Goal: Information Seeking & Learning: Learn about a topic

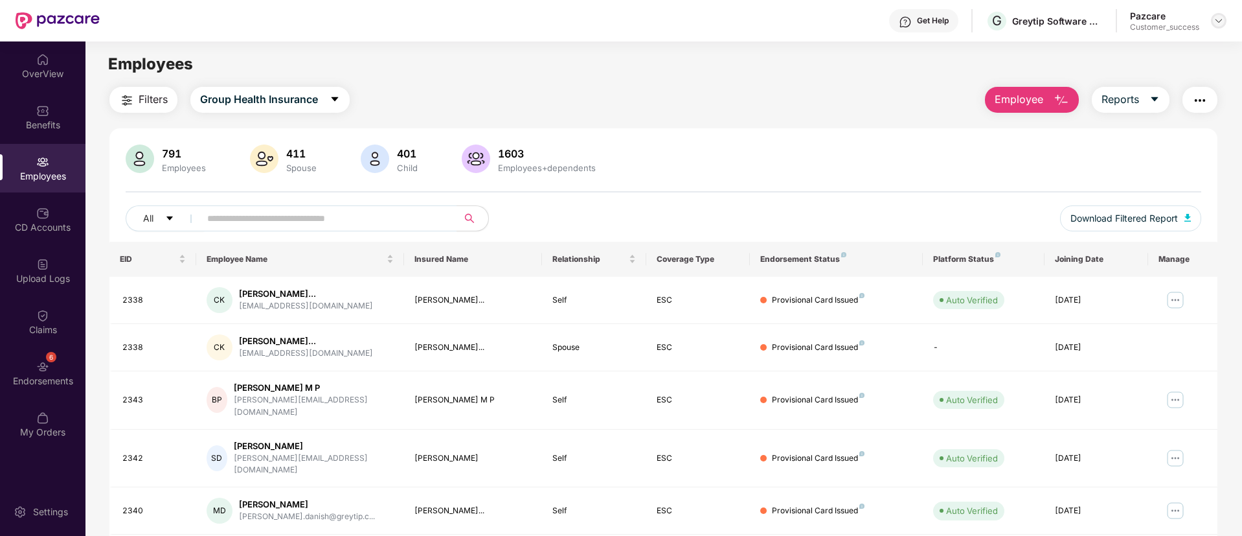
click at [1218, 25] on img at bounding box center [1219, 21] width 10 height 10
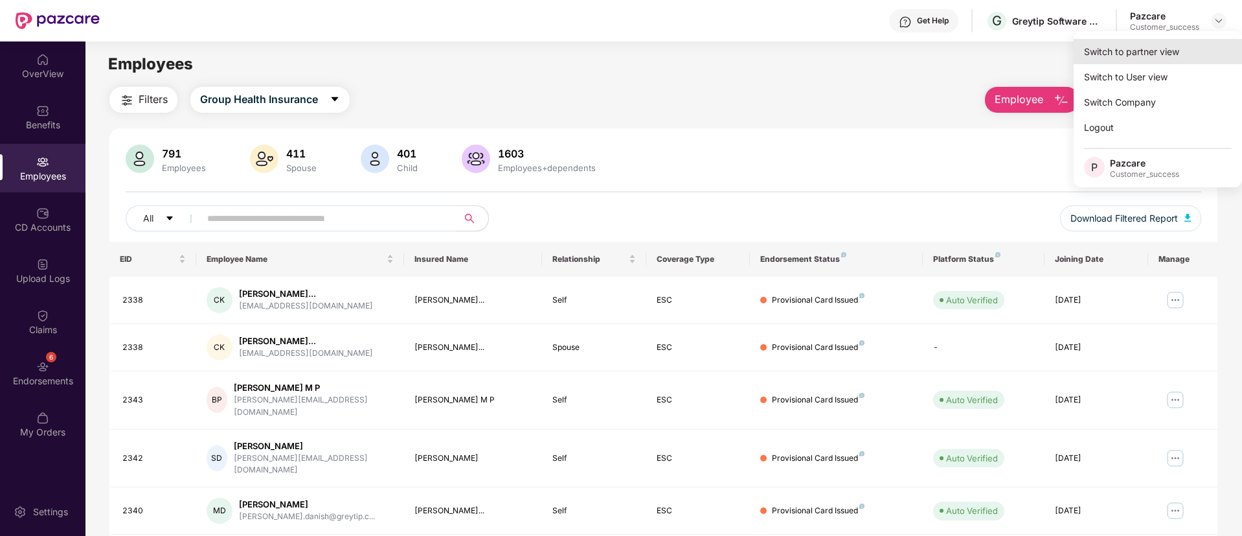
click at [1126, 52] on div "Switch to partner view" at bounding box center [1158, 51] width 168 height 25
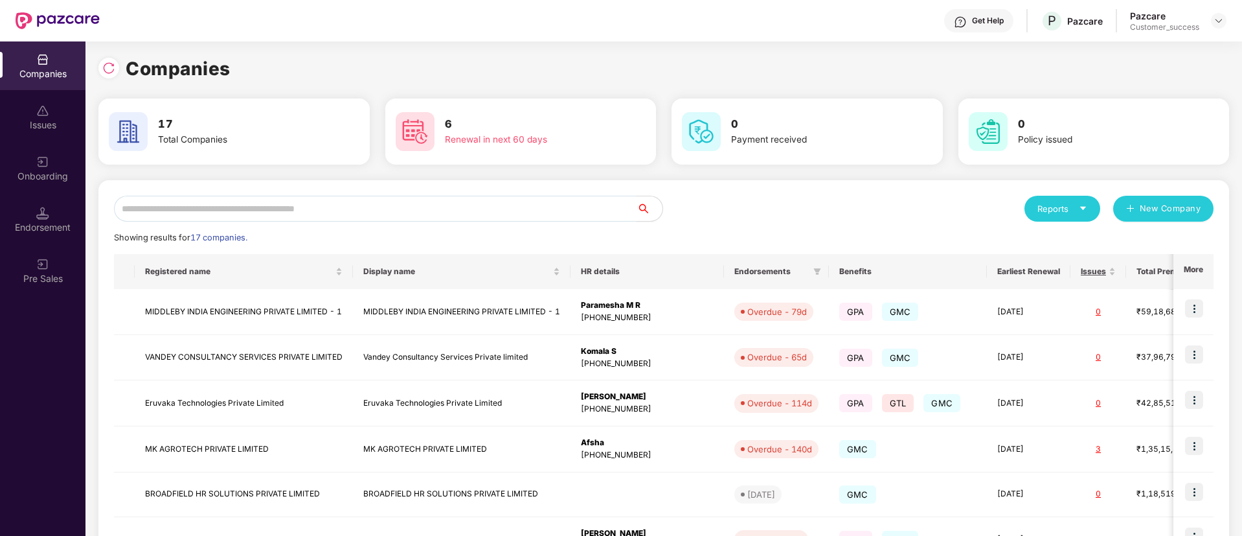
click at [168, 212] on input "text" at bounding box center [375, 209] width 523 height 26
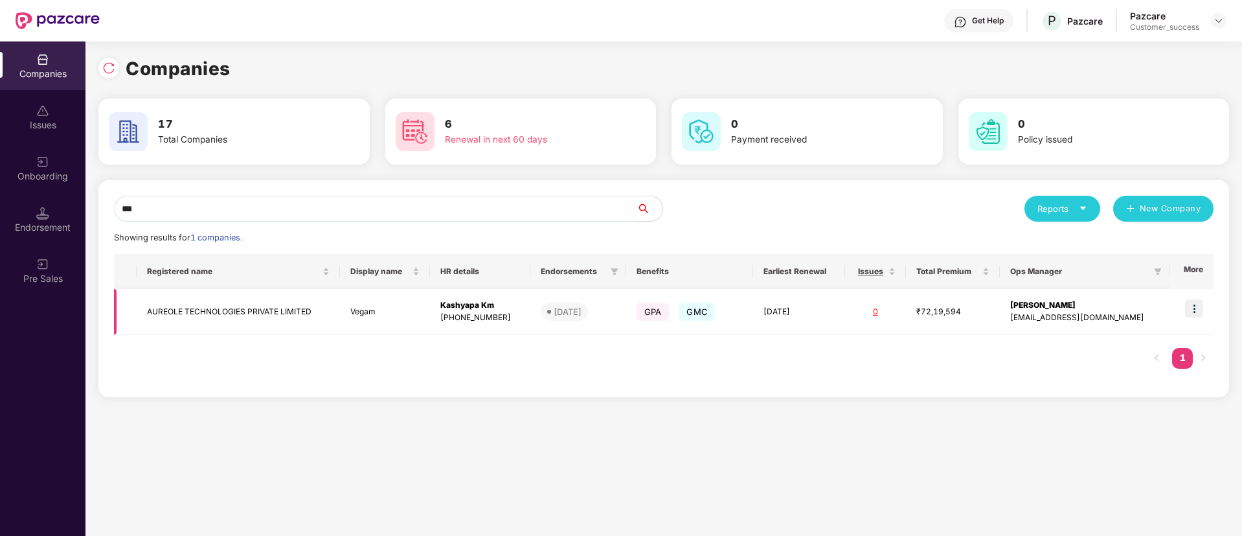
type input "***"
click at [1200, 310] on img at bounding box center [1194, 308] width 18 height 18
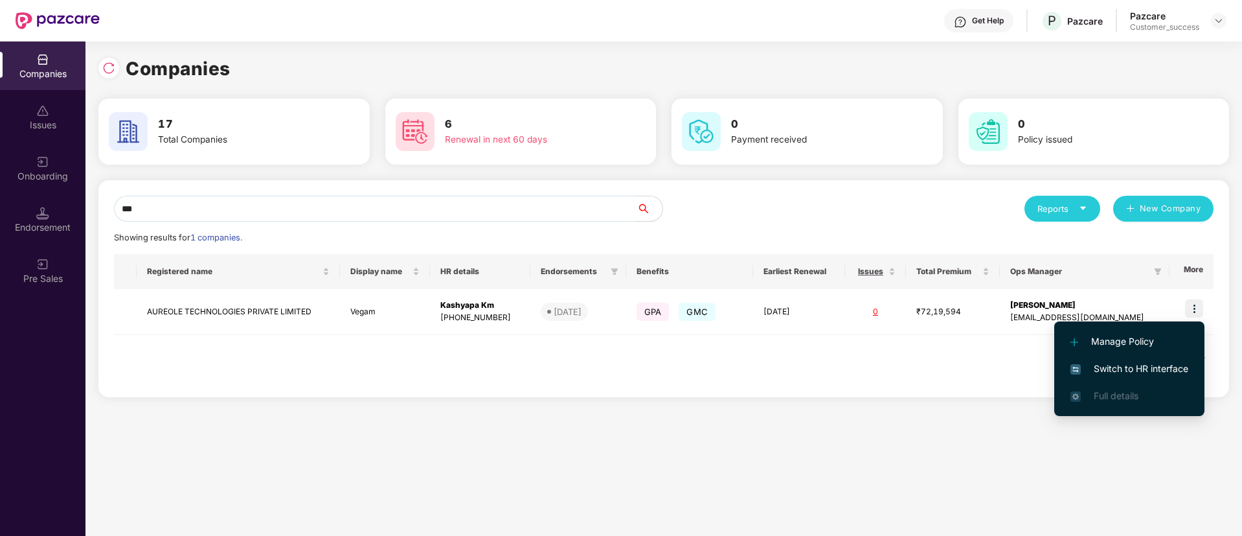
click at [1122, 365] on span "Switch to HR interface" at bounding box center [1130, 368] width 118 height 14
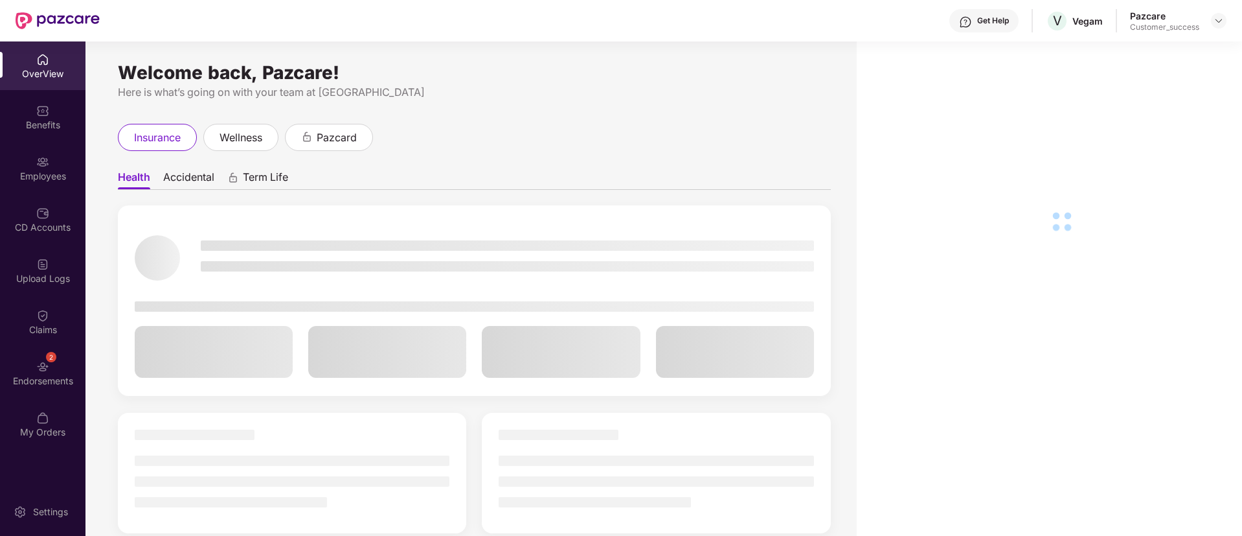
click at [52, 171] on div "Employees" at bounding box center [43, 176] width 86 height 13
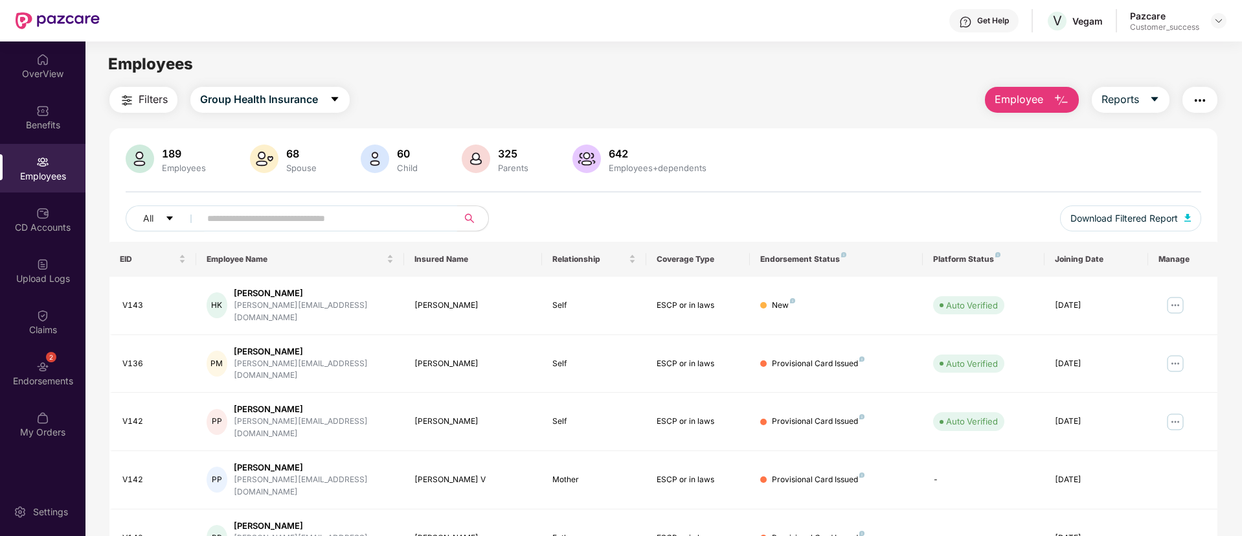
paste input "**********"
click at [268, 219] on input "**********" at bounding box center [323, 218] width 233 height 19
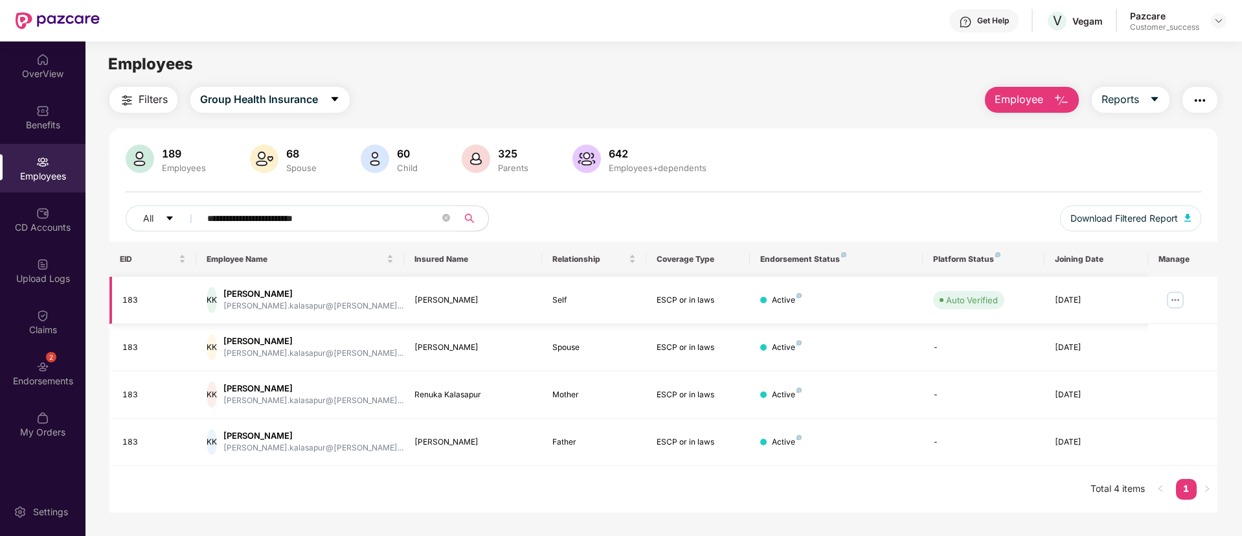
type input "**********"
click at [1172, 297] on img at bounding box center [1175, 300] width 21 height 21
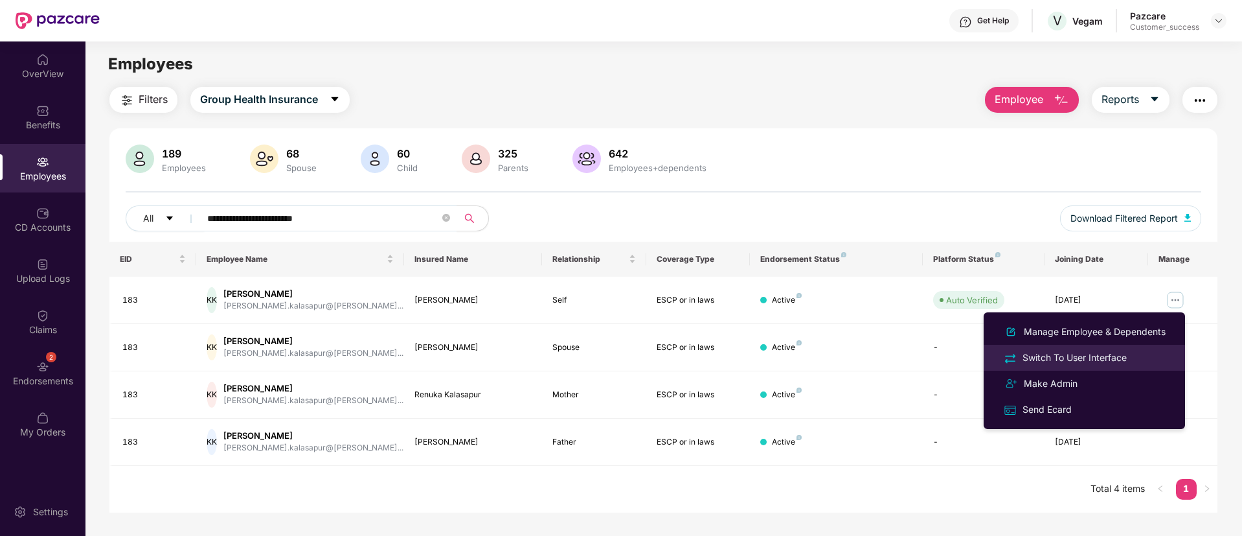
click at [1066, 350] on div "Switch To User Interface" at bounding box center [1085, 357] width 168 height 15
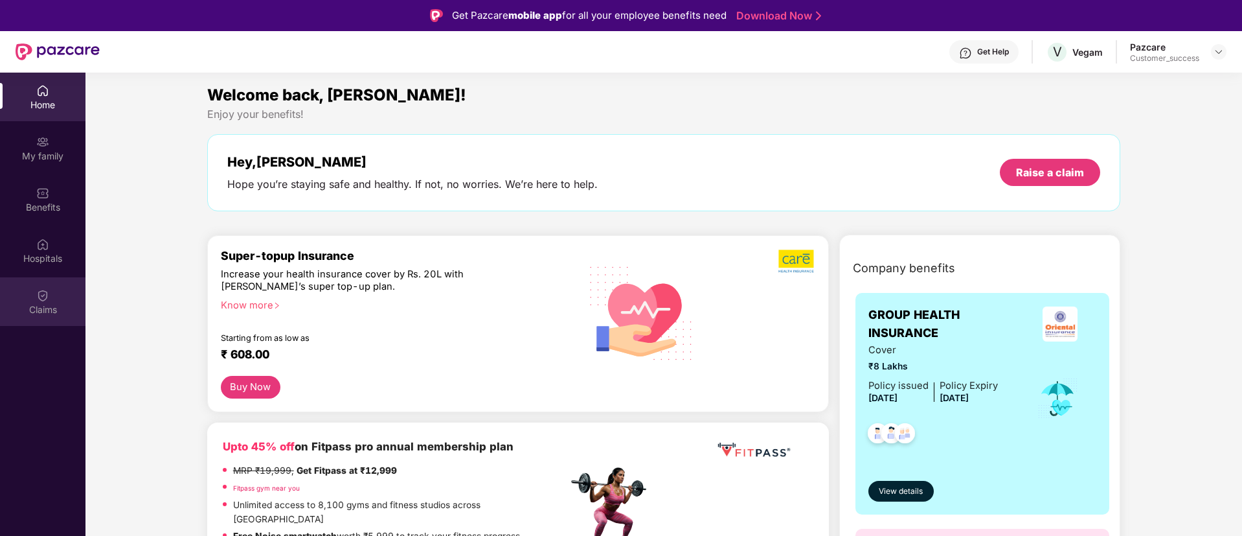
click at [36, 308] on div "Claims" at bounding box center [43, 309] width 86 height 13
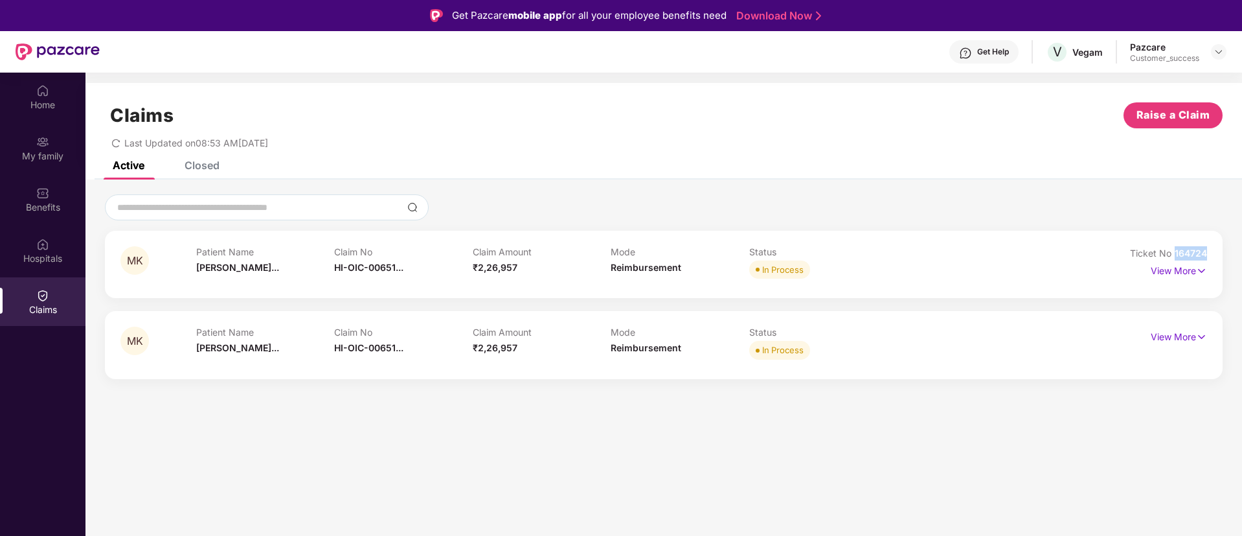
drag, startPoint x: 1208, startPoint y: 250, endPoint x: 1175, endPoint y: 253, distance: 33.1
click at [1175, 253] on div "MK Patient Name [PERSON_NAME]... Claim No HI-OIC-00651... Claim Amount ₹2,26,95…" at bounding box center [664, 264] width 1118 height 67
copy span "164724"
click at [1185, 271] on p "View More" at bounding box center [1179, 268] width 56 height 17
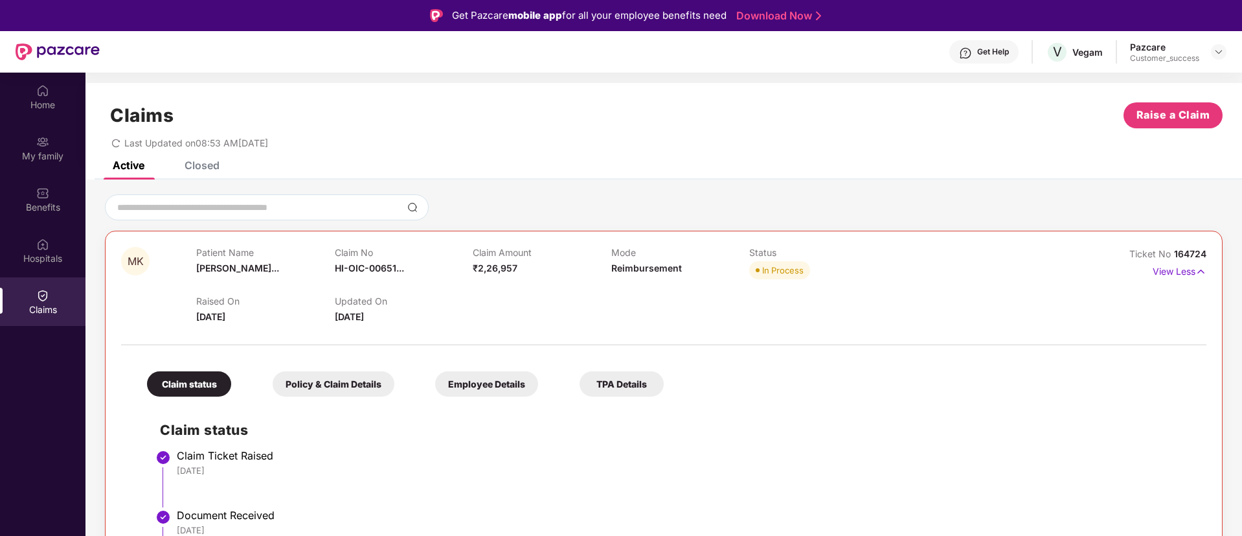
scroll to position [116, 0]
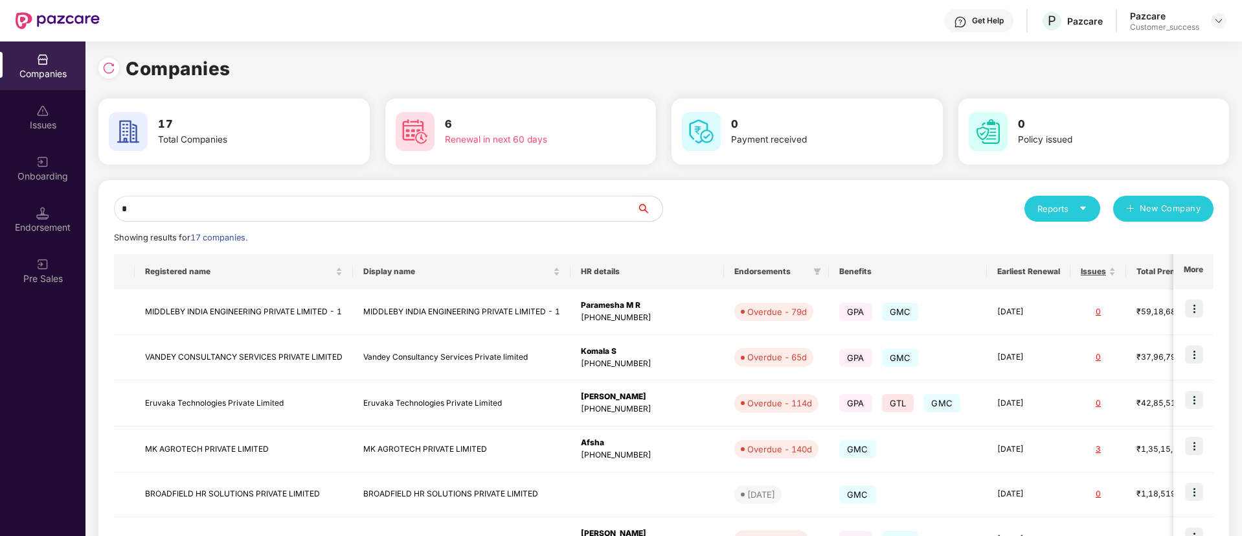
click at [376, 209] on input "*" at bounding box center [375, 209] width 523 height 26
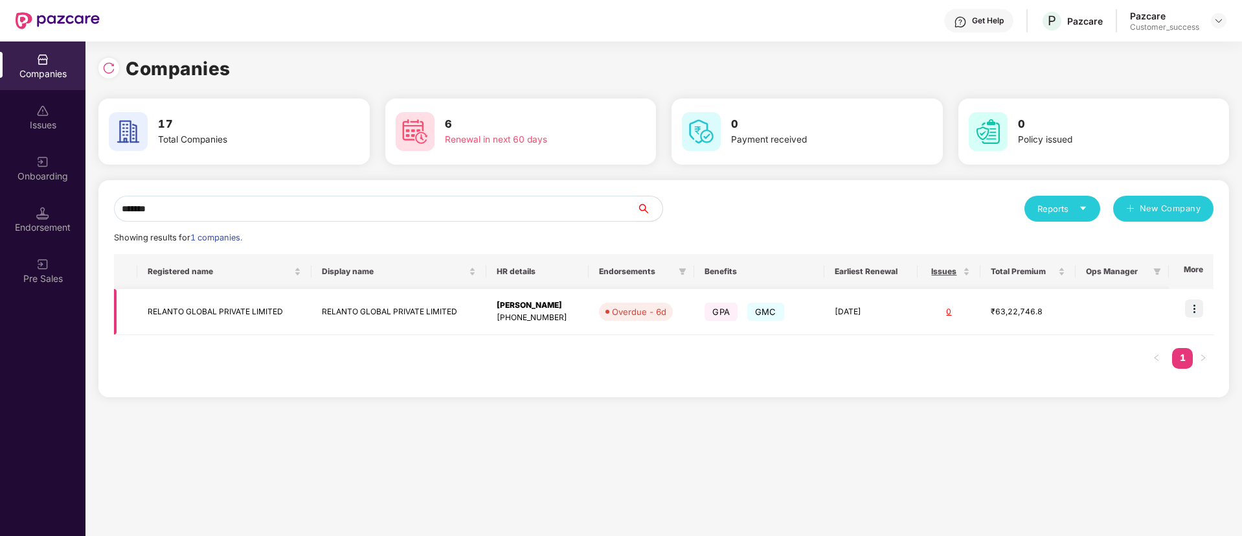
type input "*******"
click at [1193, 309] on img at bounding box center [1194, 308] width 18 height 18
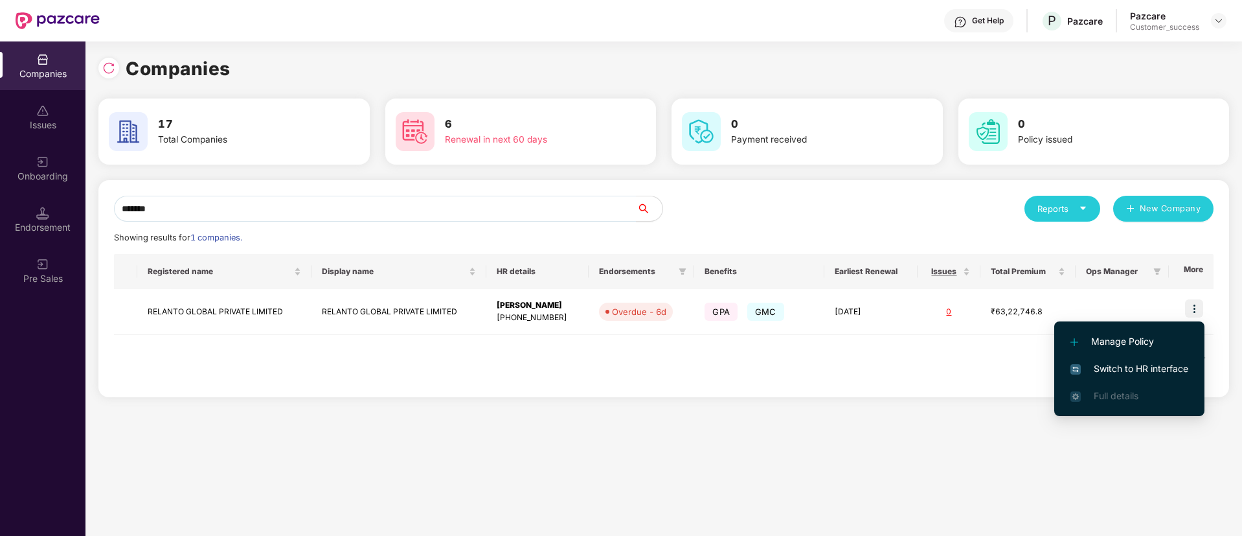
click at [1121, 365] on span "Switch to HR interface" at bounding box center [1130, 368] width 118 height 14
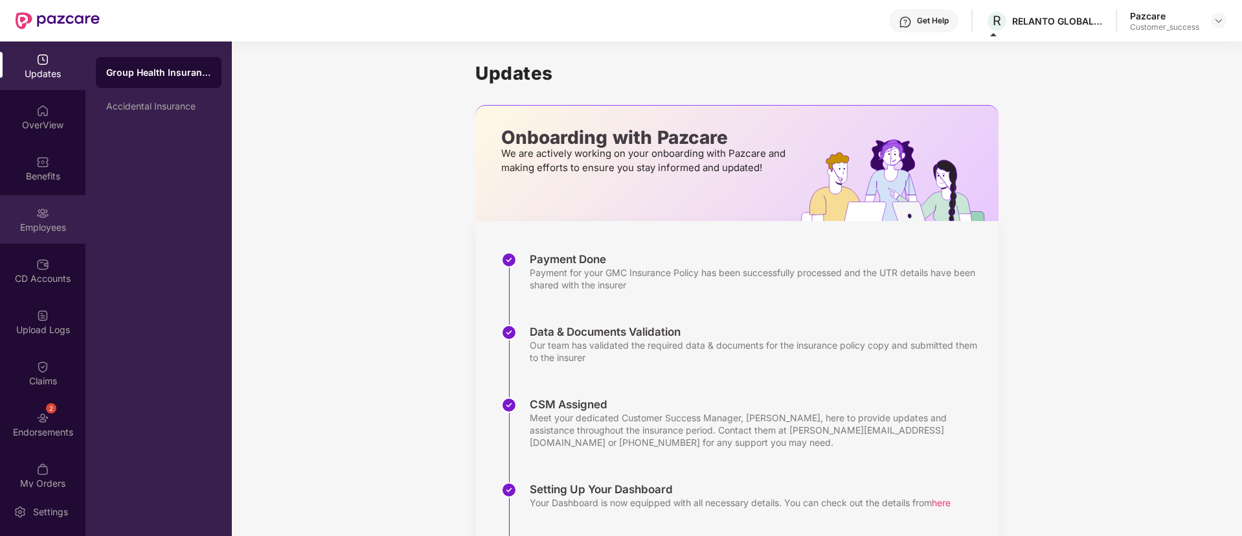
click at [47, 221] on div "Employees" at bounding box center [43, 227] width 86 height 13
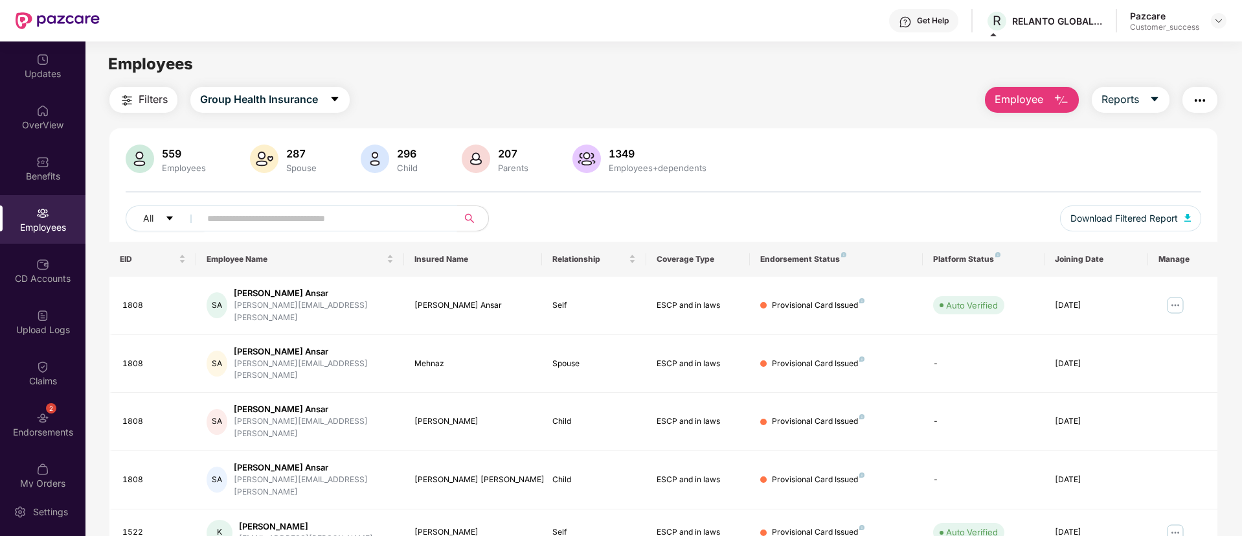
click at [442, 224] on span at bounding box center [325, 218] width 266 height 26
paste input "**********"
type input "**********"
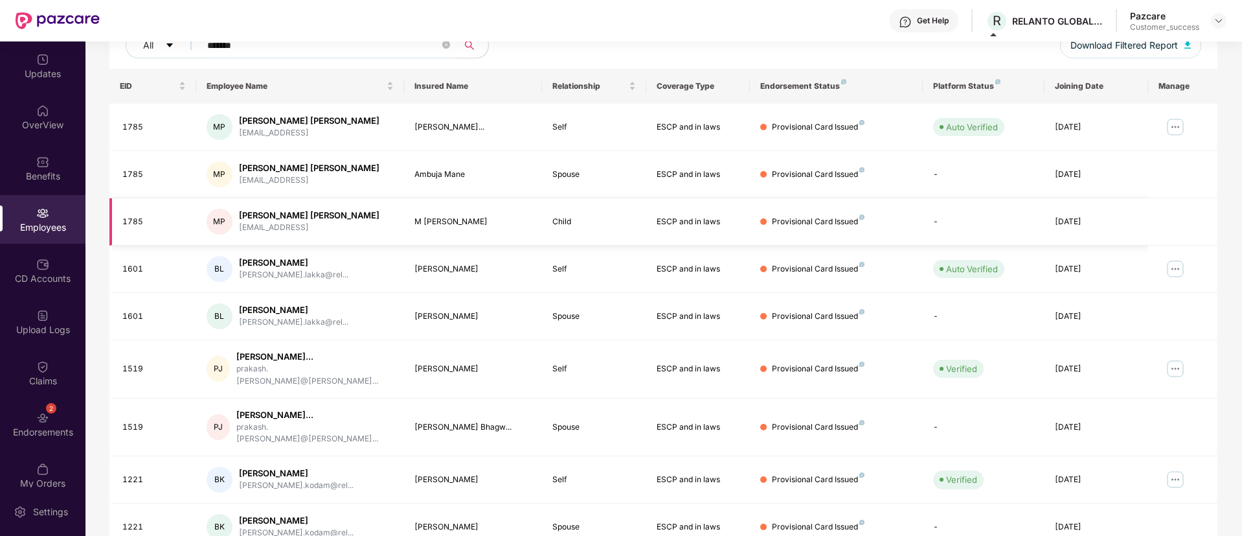
scroll to position [260, 0]
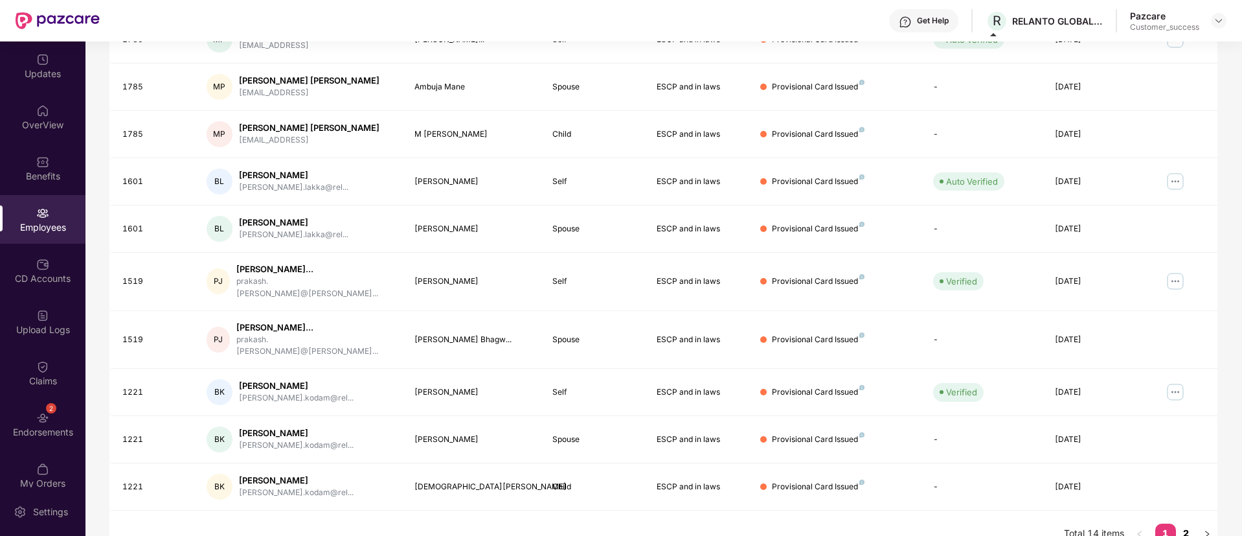
type input "*******"
click at [1185, 523] on link "2" at bounding box center [1186, 532] width 21 height 19
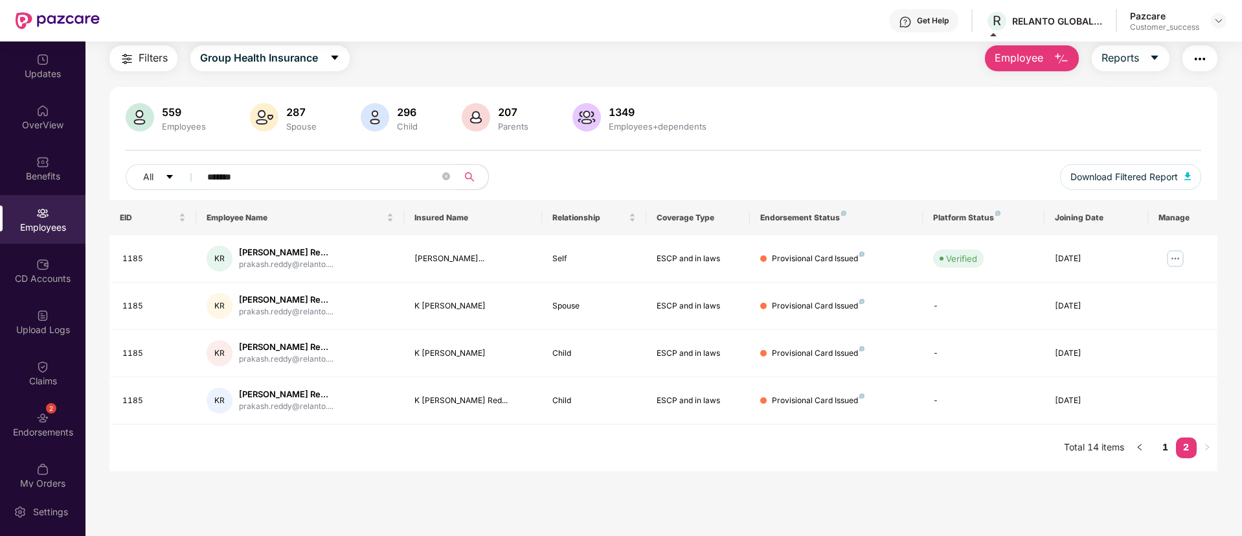
scroll to position [41, 0]
click at [1165, 441] on link "1" at bounding box center [1166, 446] width 21 height 19
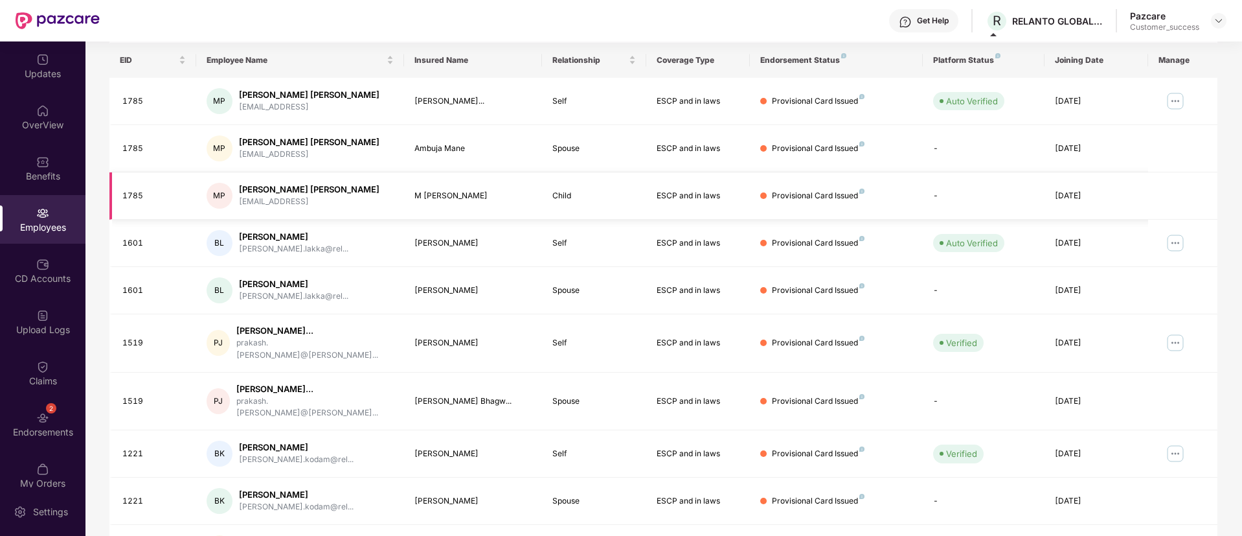
scroll to position [206, 0]
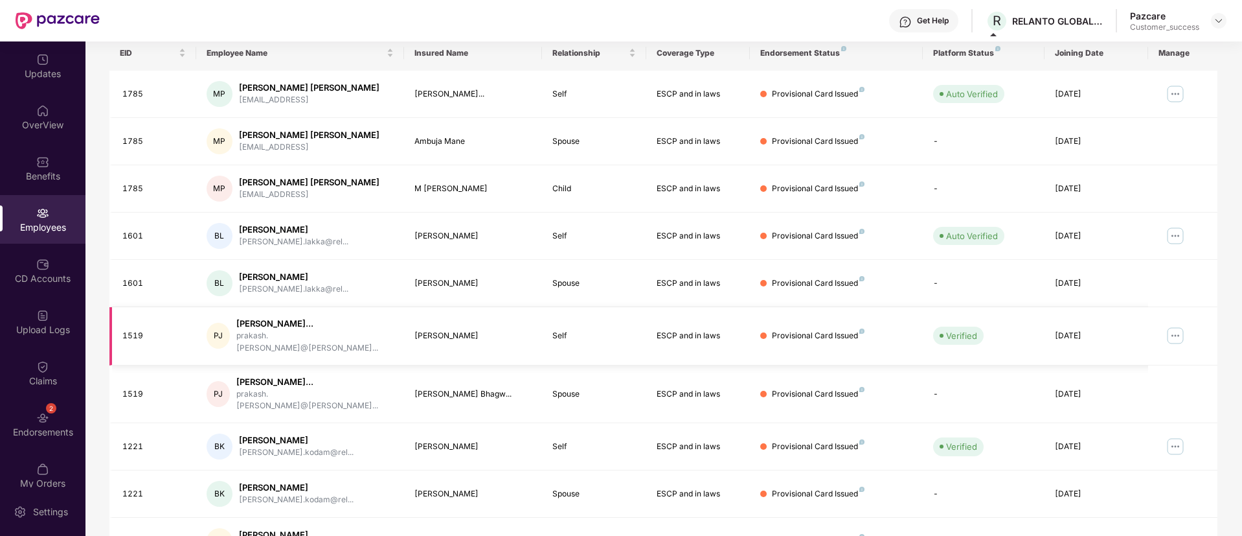
click at [137, 332] on div "1519" at bounding box center [153, 336] width 63 height 12
click at [773, 393] on td "Provisional Card Issued" at bounding box center [836, 394] width 173 height 58
click at [135, 388] on div "1519" at bounding box center [153, 394] width 63 height 12
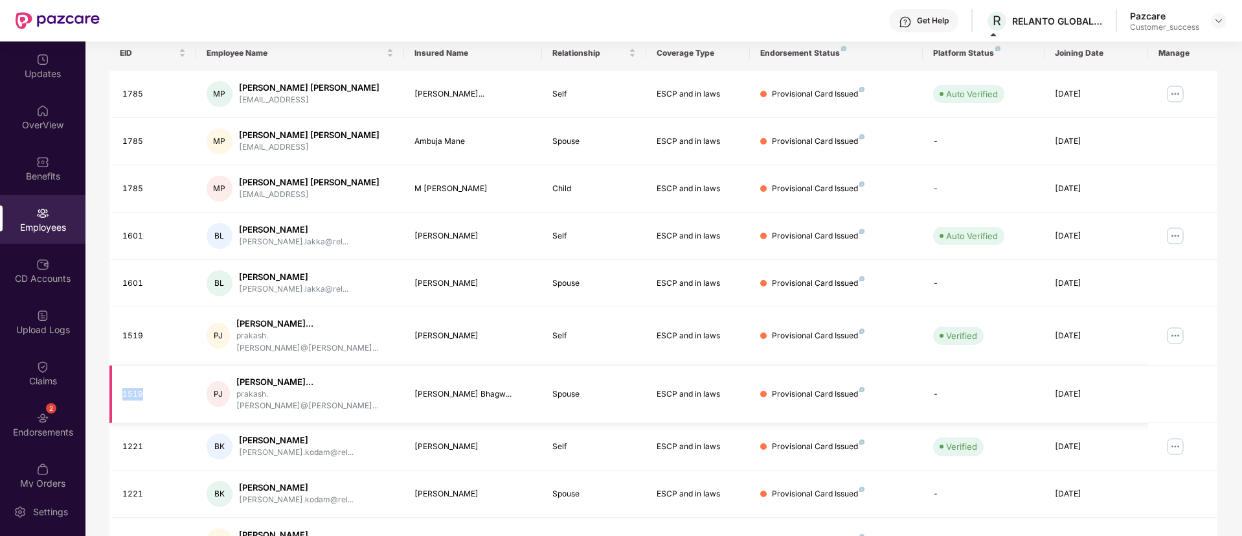
copy div "1519"
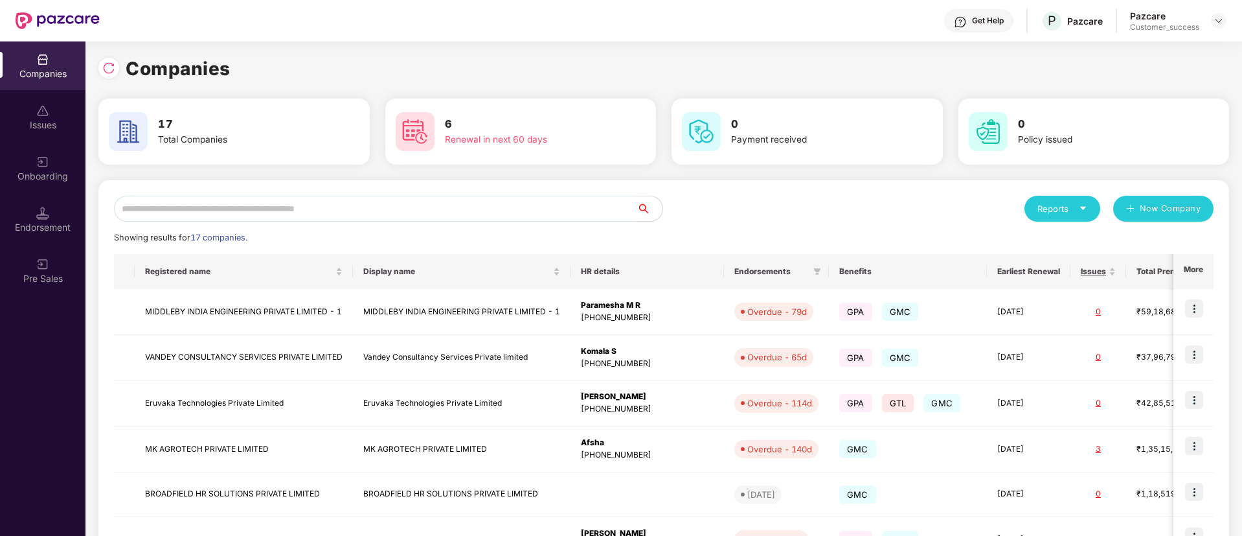
click at [311, 204] on input "text" at bounding box center [375, 209] width 523 height 26
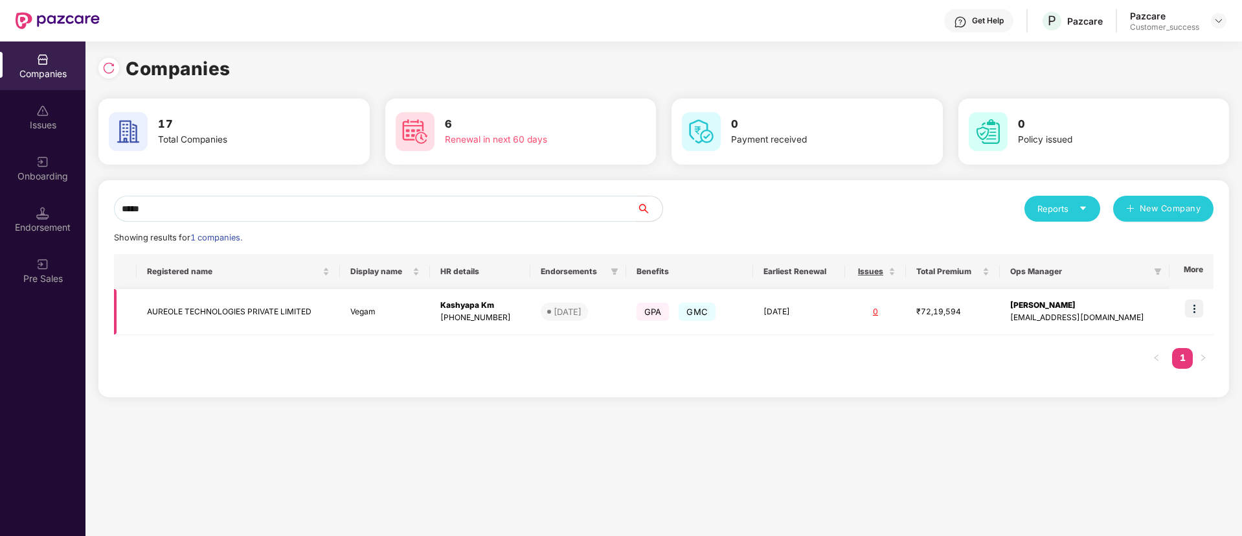
type input "*****"
click at [1199, 301] on img at bounding box center [1194, 308] width 18 height 18
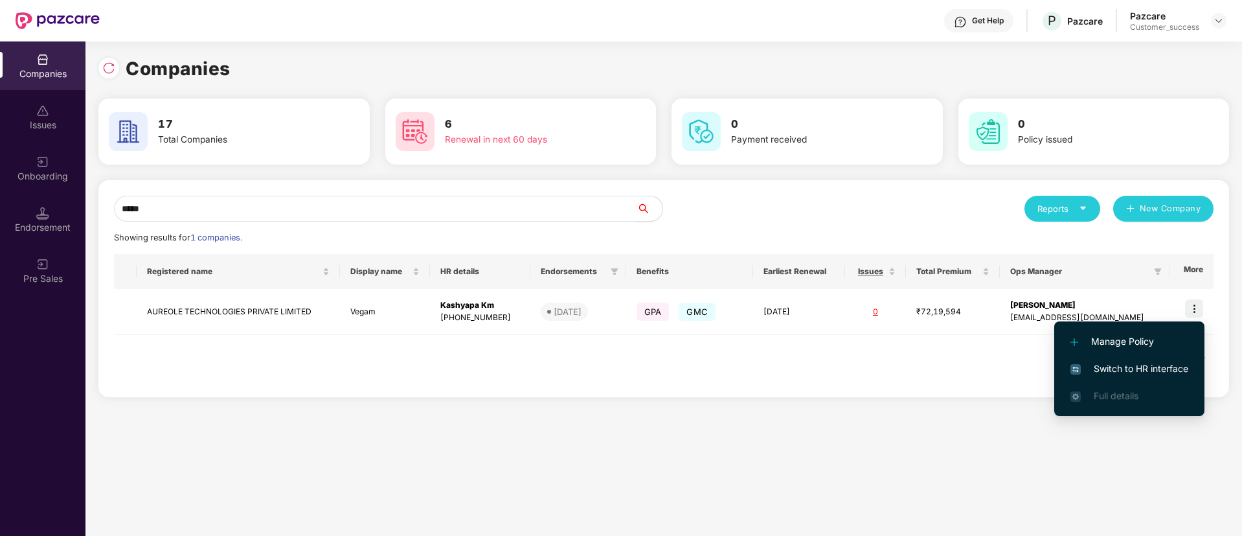
click at [1126, 357] on li "Switch to HR interface" at bounding box center [1130, 368] width 150 height 27
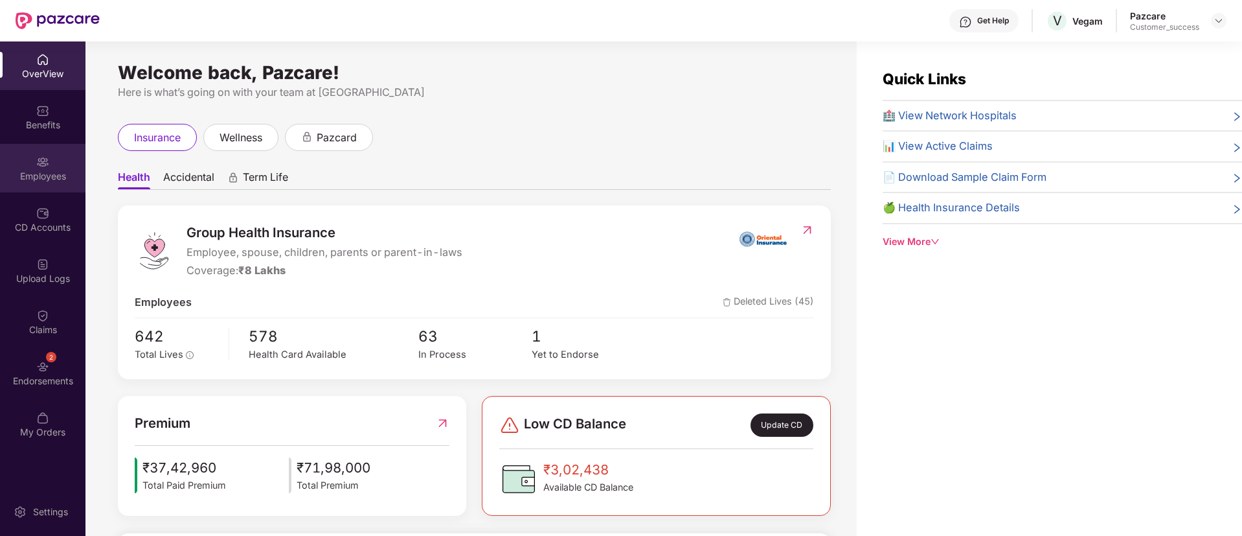
click at [40, 181] on div "Employees" at bounding box center [43, 176] width 86 height 13
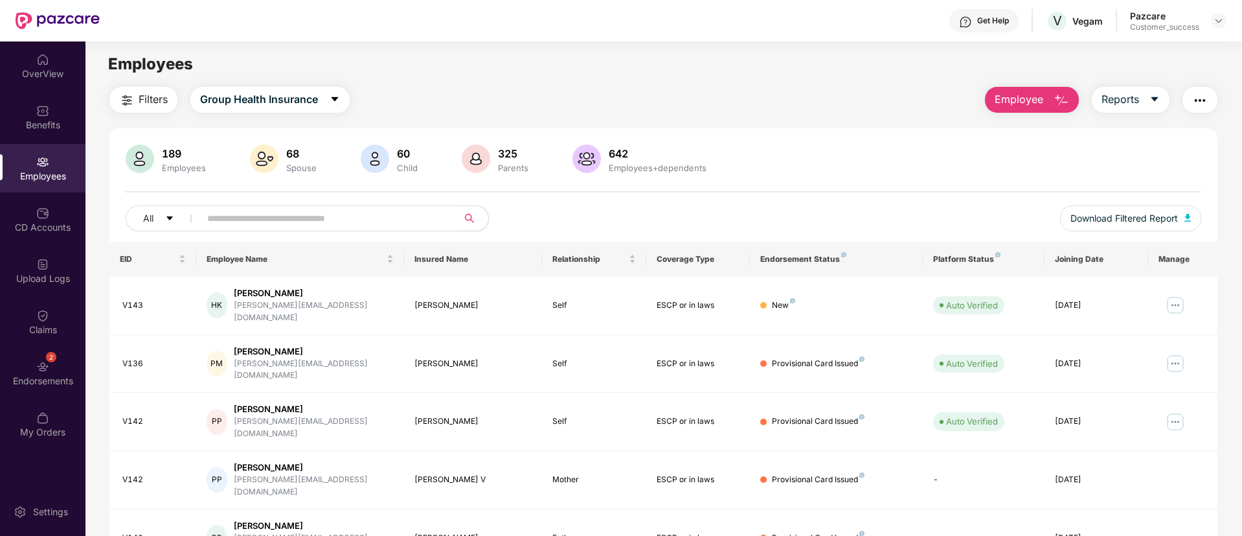
click at [302, 214] on input "text" at bounding box center [323, 218] width 233 height 19
paste input "**********"
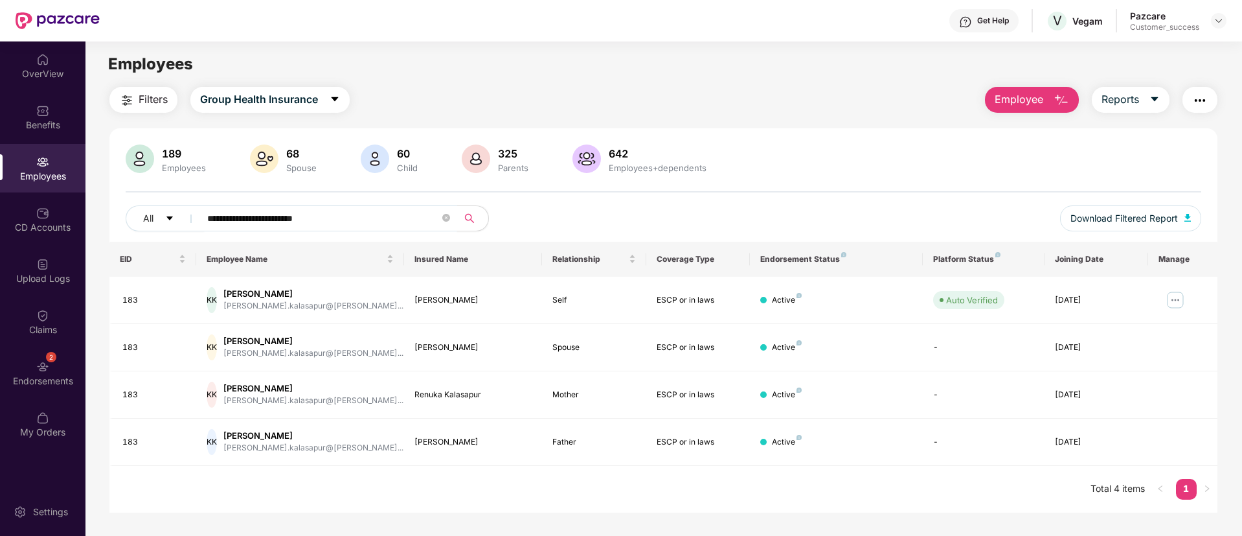
scroll to position [41, 0]
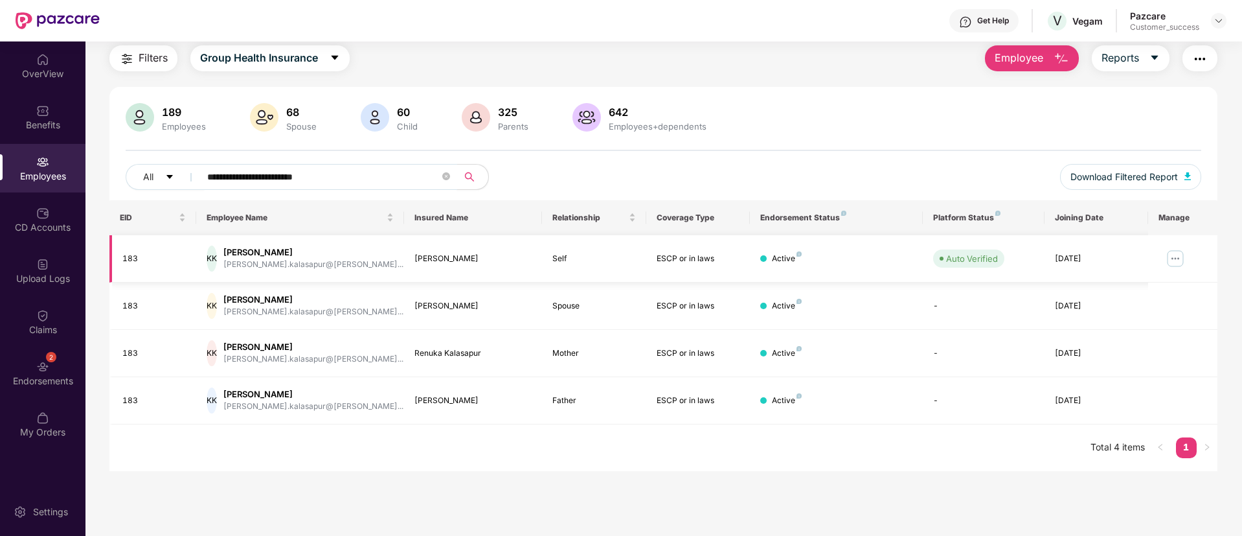
type input "**********"
click at [1179, 255] on img at bounding box center [1175, 258] width 21 height 21
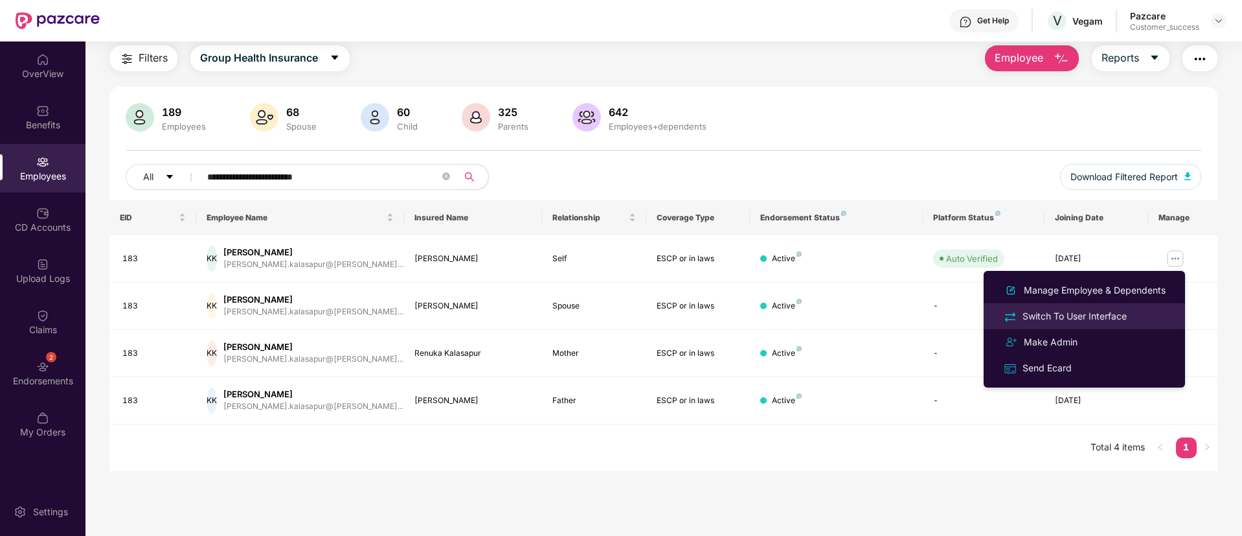
click at [1129, 315] on div "Switch To User Interface" at bounding box center [1074, 316] width 109 height 14
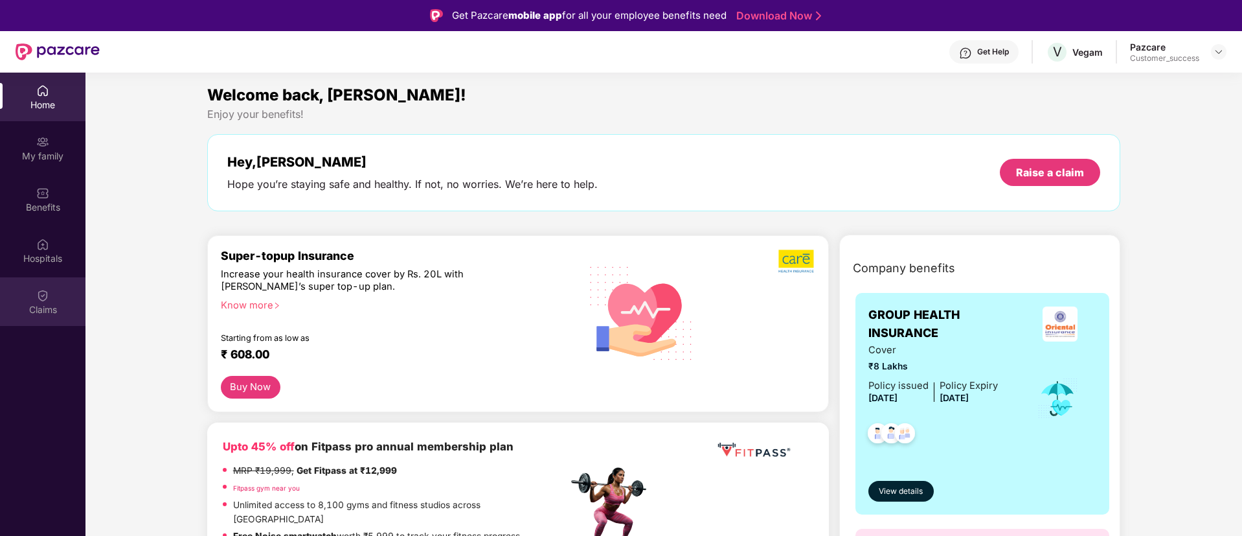
click at [51, 308] on div "Claims" at bounding box center [43, 309] width 86 height 13
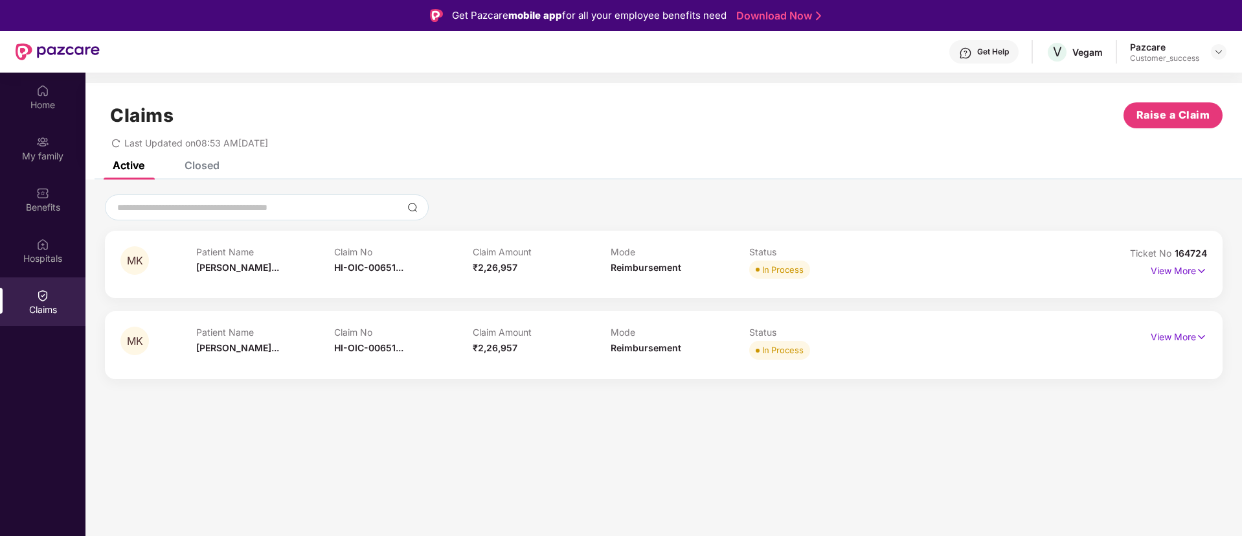
scroll to position [73, 0]
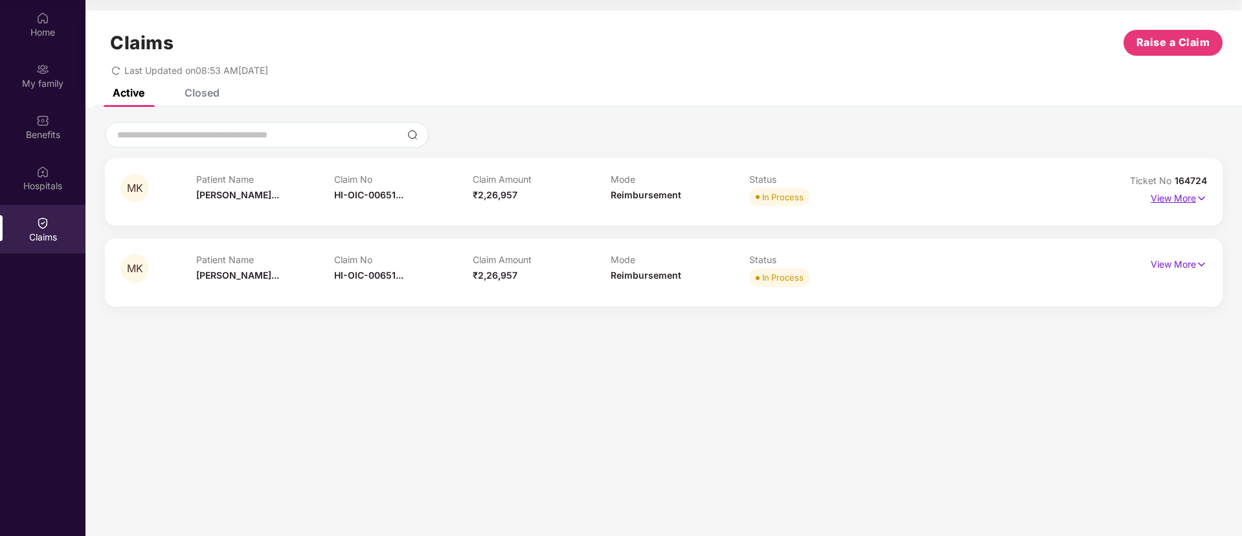
click at [1192, 201] on p "View More" at bounding box center [1179, 196] width 56 height 17
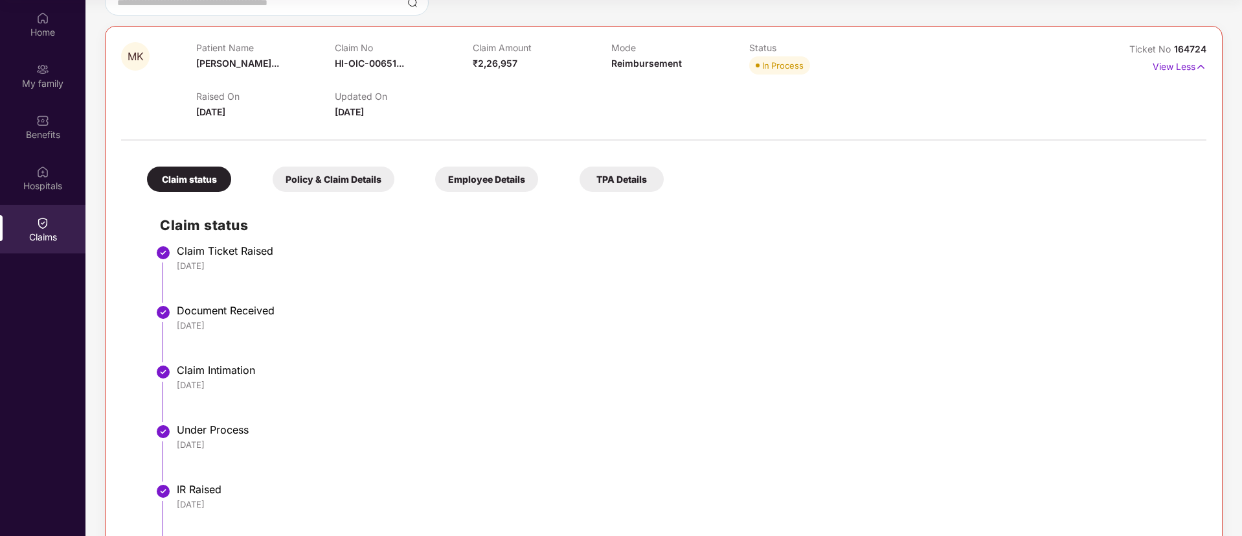
scroll to position [511, 0]
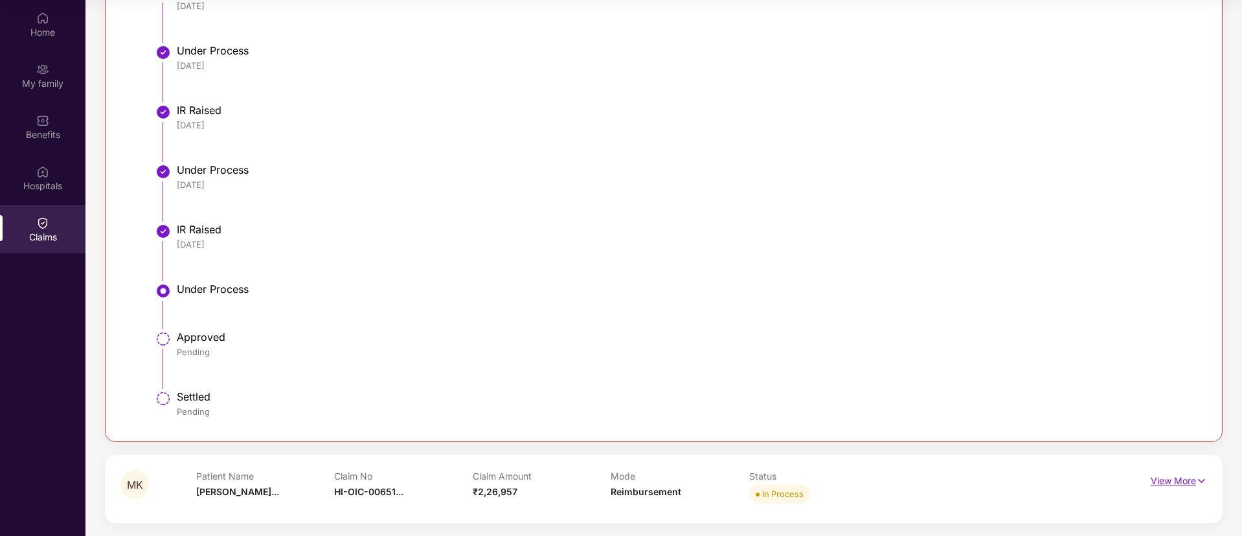
click at [1197, 478] on img at bounding box center [1201, 480] width 11 height 14
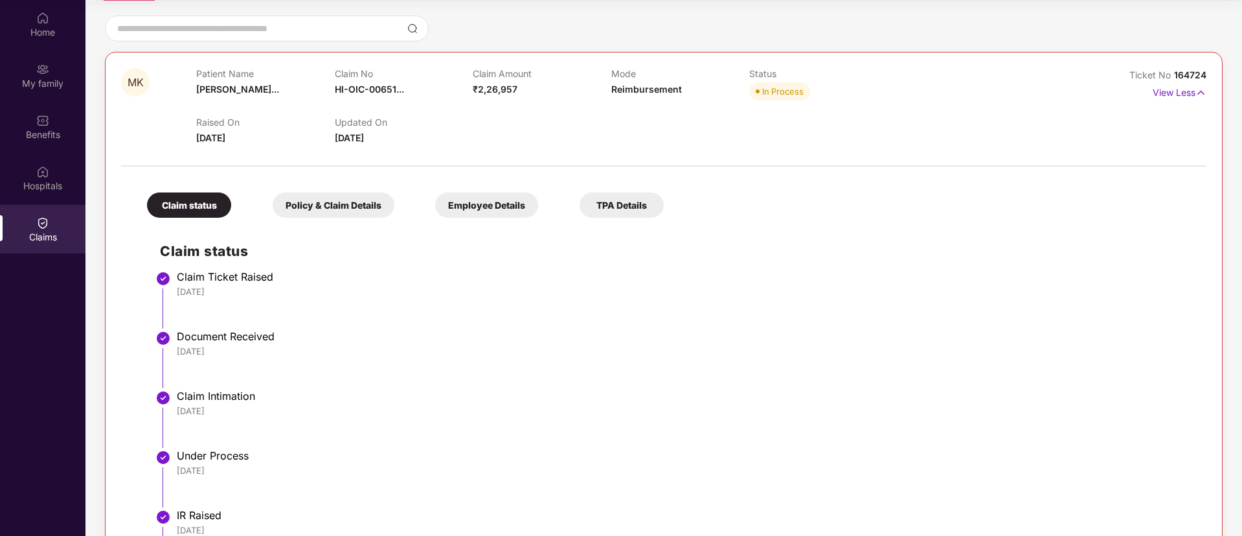
scroll to position [2, 0]
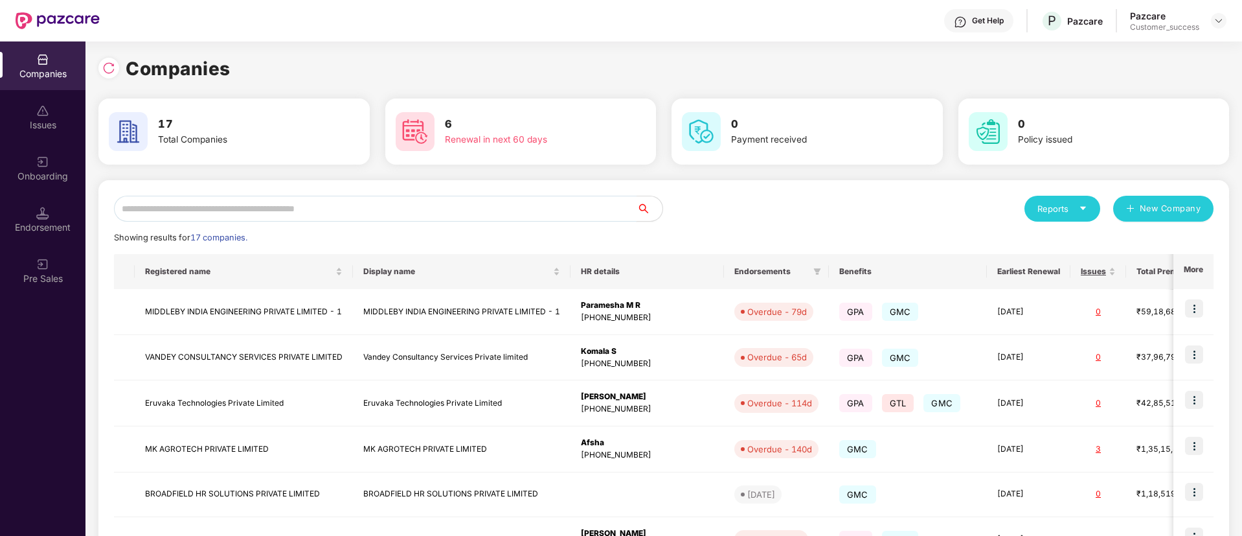
click at [372, 203] on input "text" at bounding box center [375, 209] width 523 height 26
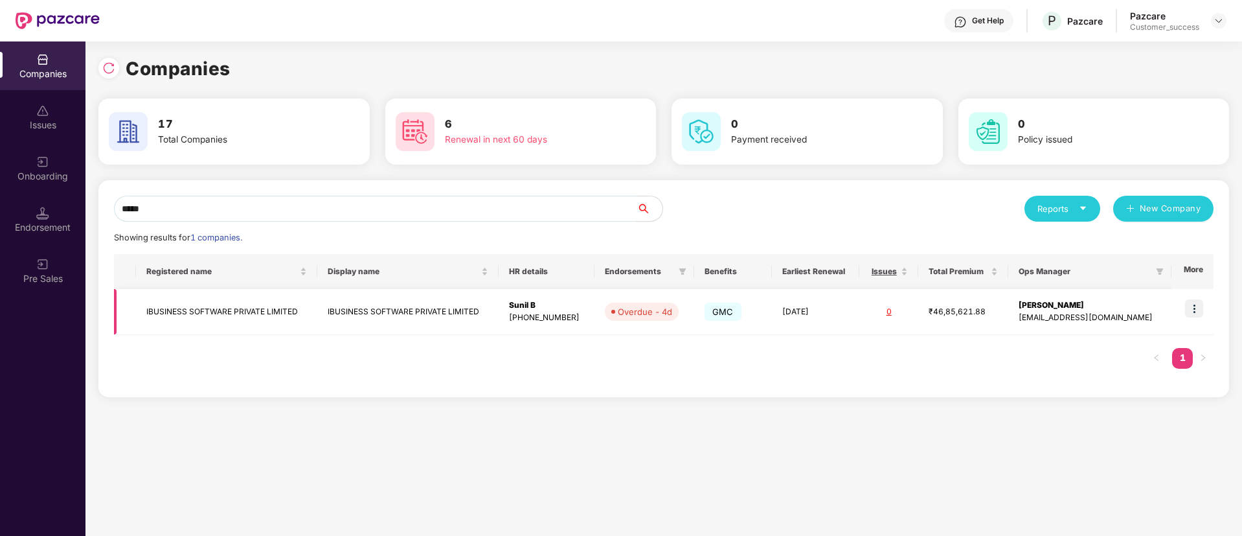
type input "*****"
click at [1190, 306] on img at bounding box center [1194, 308] width 18 height 18
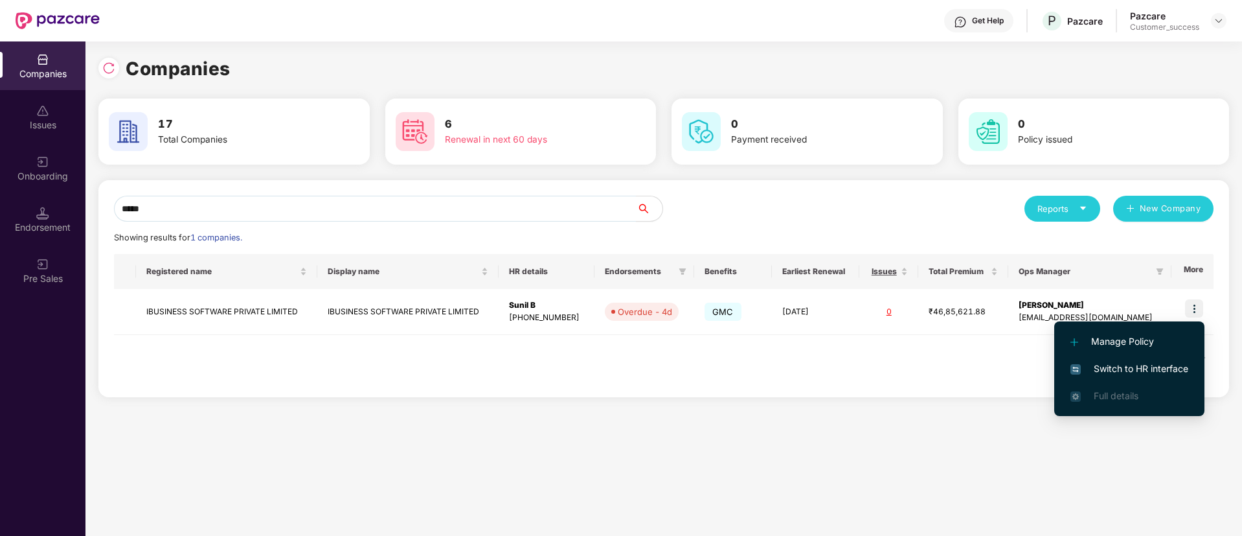
click at [1116, 361] on span "Switch to HR interface" at bounding box center [1130, 368] width 118 height 14
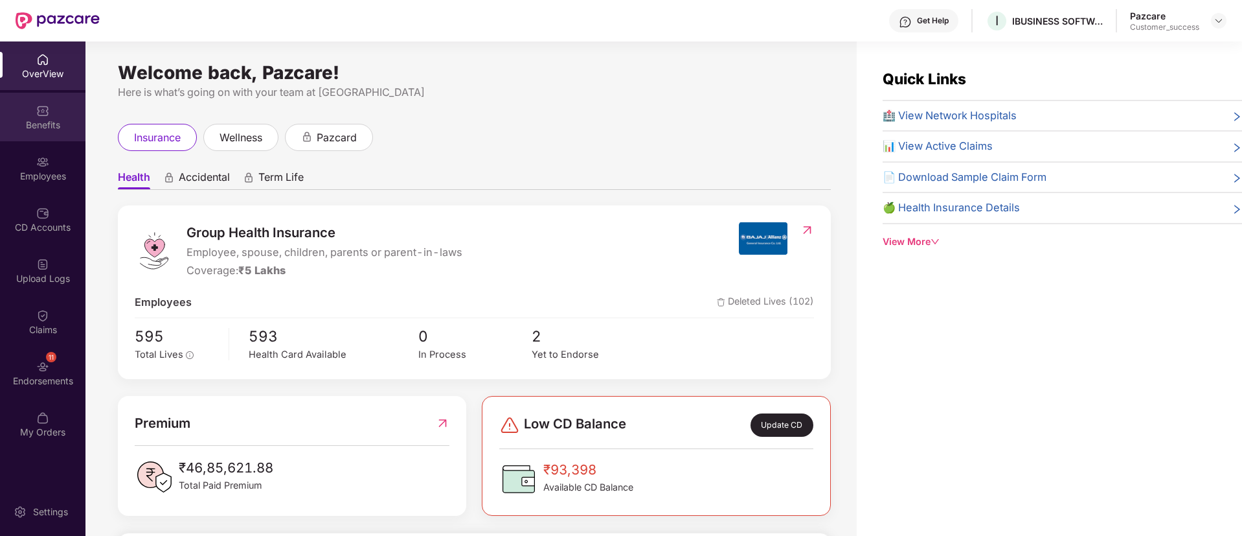
click at [47, 135] on div "Benefits" at bounding box center [43, 117] width 86 height 49
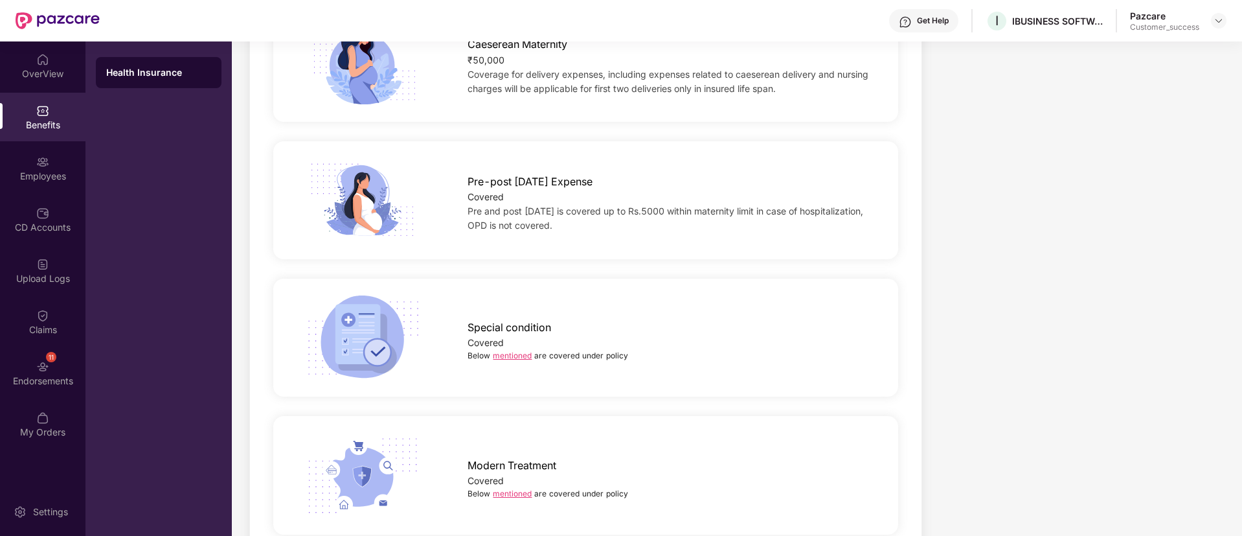
scroll to position [1558, 0]
click at [510, 489] on link "mentioned" at bounding box center [512, 494] width 39 height 10
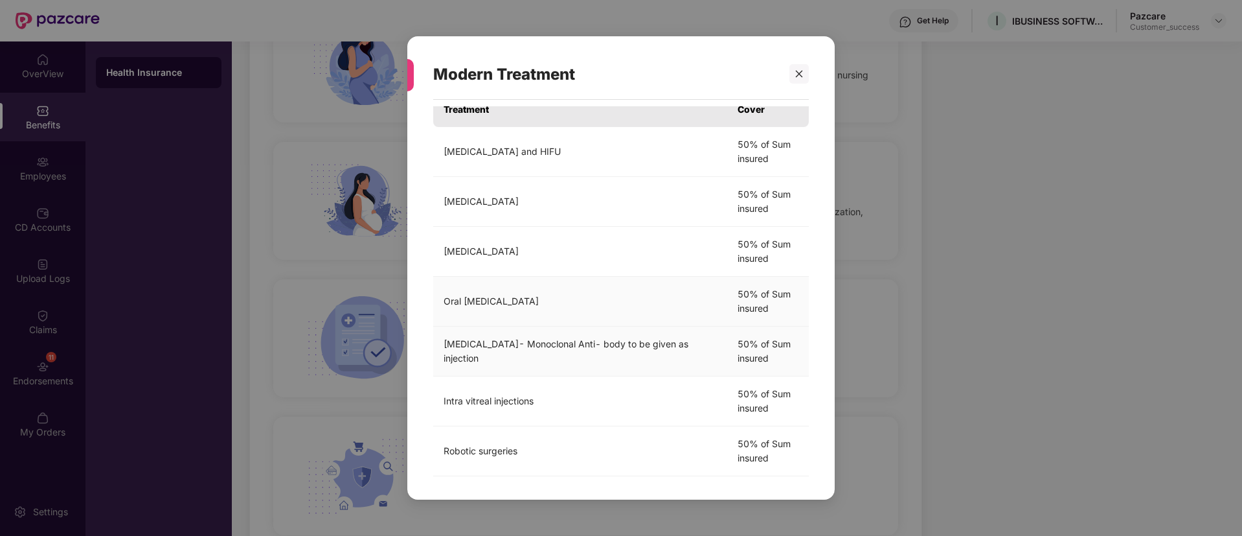
scroll to position [0, 0]
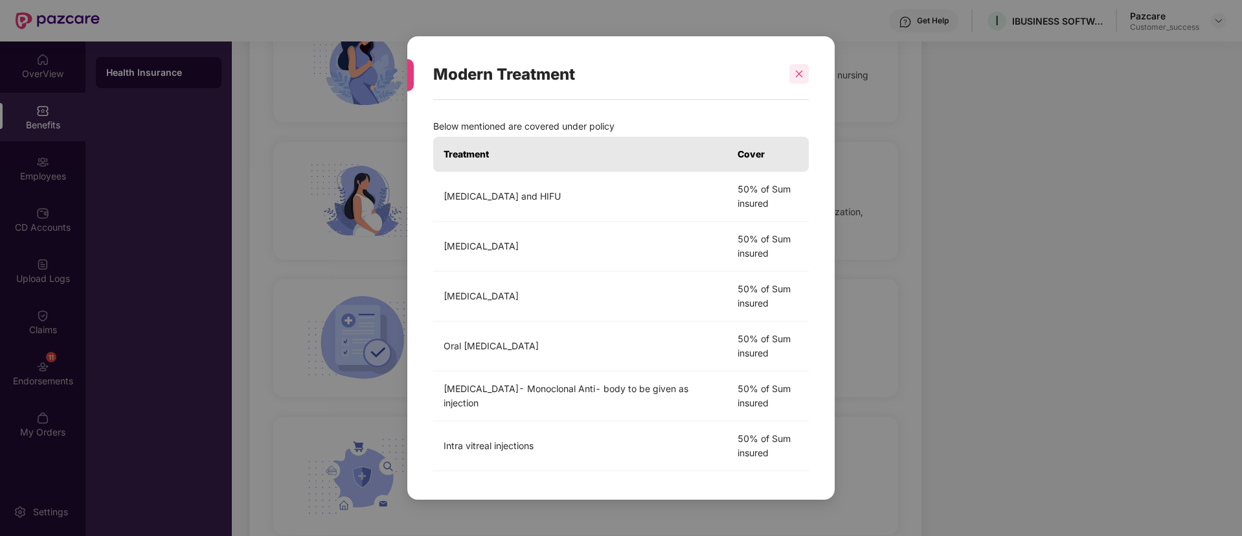
click at [804, 74] on div at bounding box center [799, 73] width 19 height 19
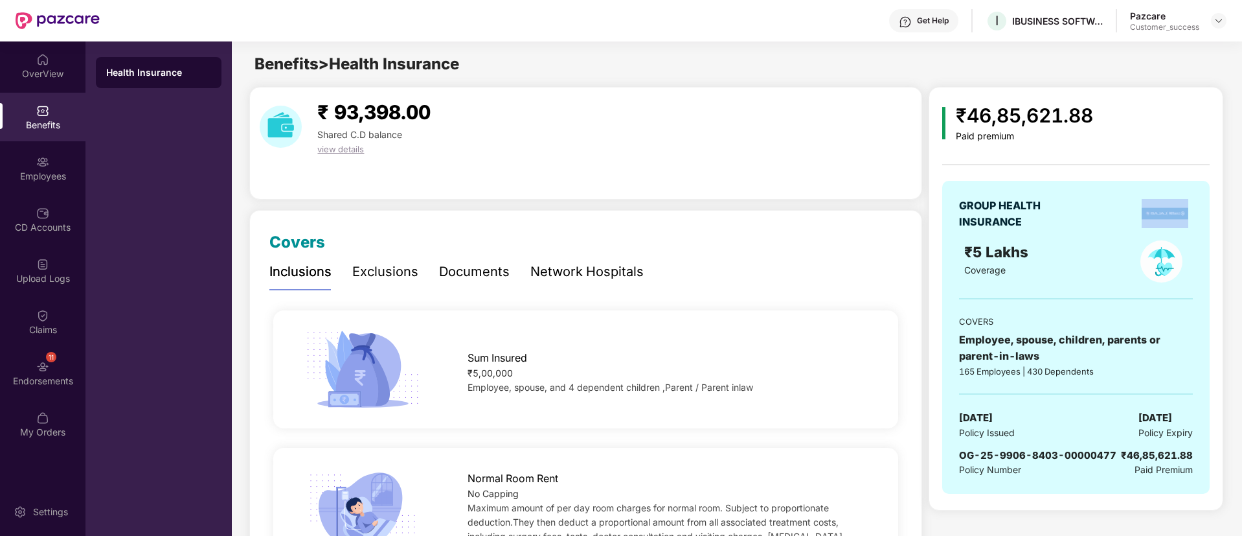
drag, startPoint x: 1198, startPoint y: 211, endPoint x: 1091, endPoint y: 219, distance: 107.2
click at [1091, 219] on div "GROUP HEALTH INSURANCE ₹5 Lakhs Coverage COVERS Employee, spouse, children, par…" at bounding box center [1075, 338] width 267 height 314
click at [1091, 219] on div "GROUP HEALTH INSURANCE" at bounding box center [1075, 214] width 233 height 32
drag, startPoint x: 1203, startPoint y: 218, endPoint x: 1141, endPoint y: 219, distance: 62.8
click at [1141, 219] on div "GROUP HEALTH INSURANCE ₹5 Lakhs Coverage COVERS Employee, spouse, children, par…" at bounding box center [1075, 338] width 267 height 314
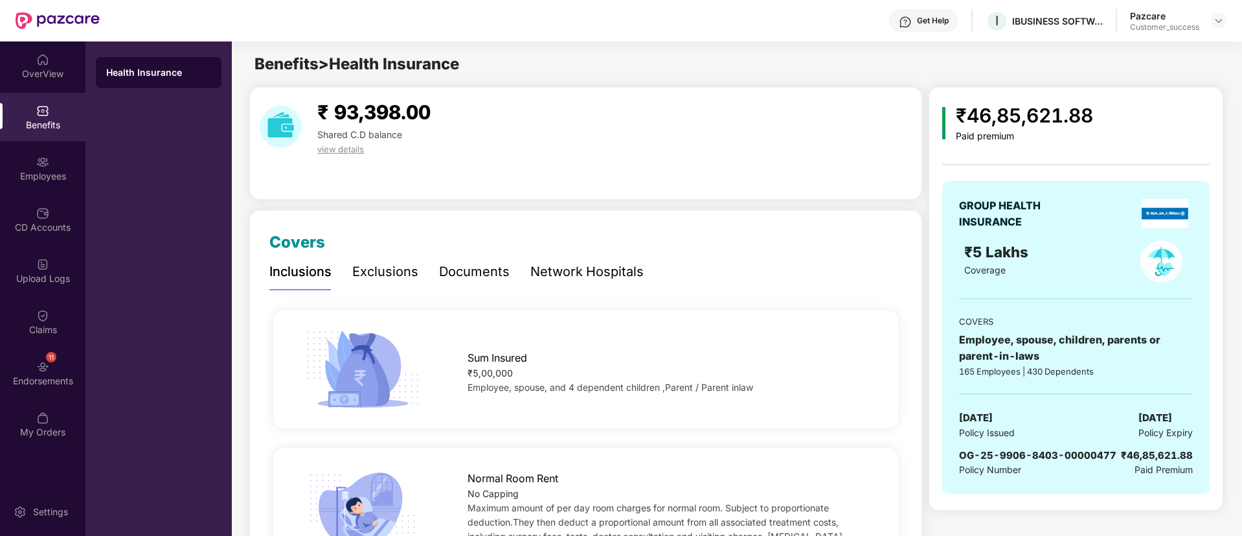
click at [1084, 229] on div "GROUP HEALTH INSURANCE" at bounding box center [1075, 214] width 233 height 32
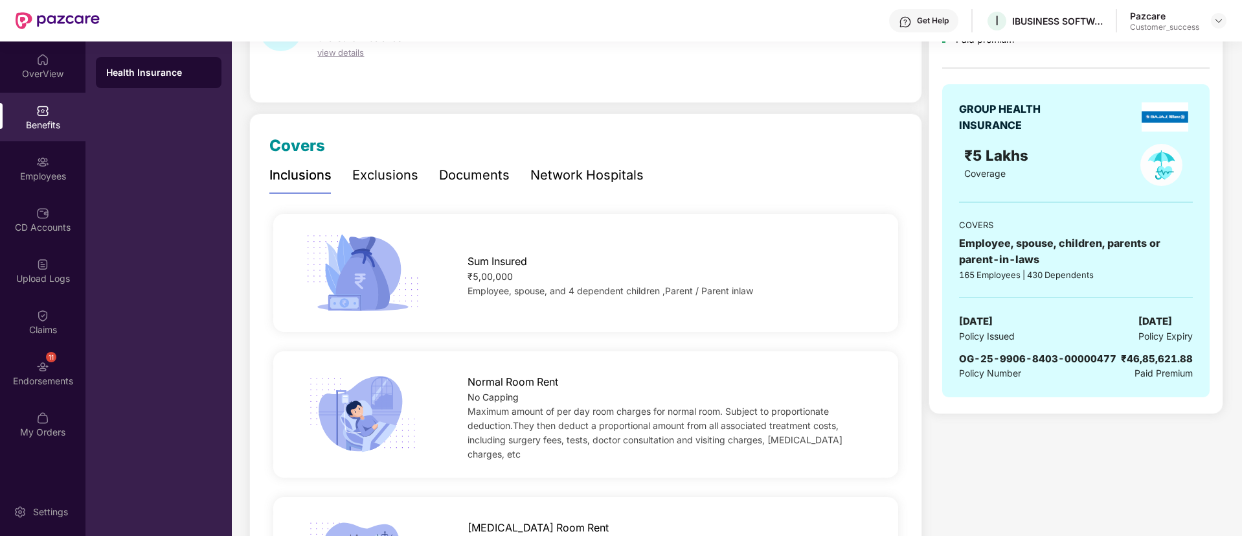
scroll to position [23, 0]
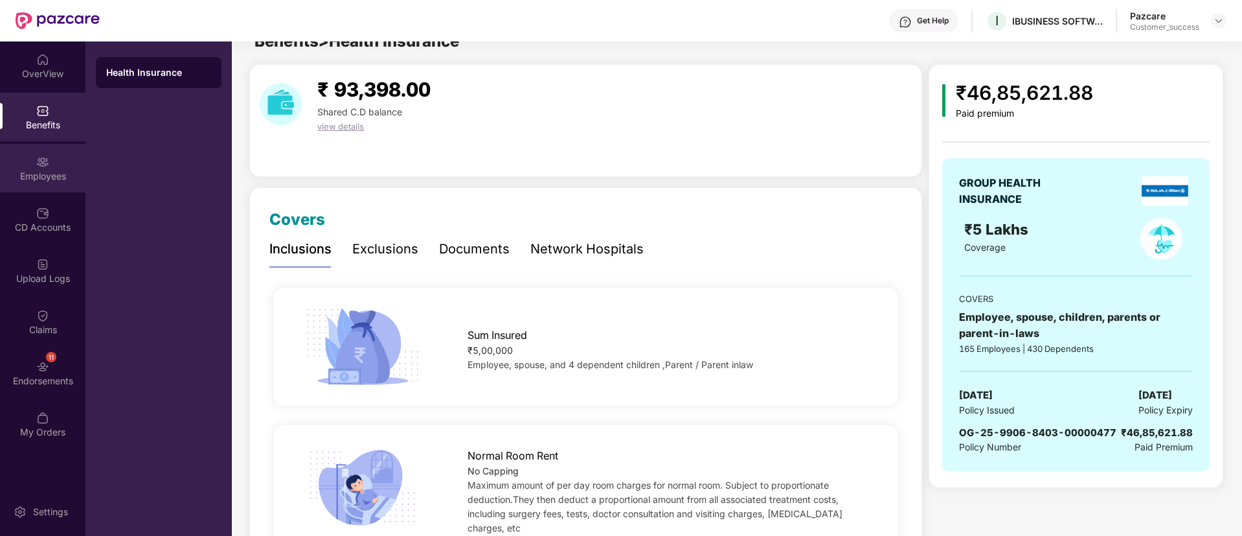
click at [42, 166] on img at bounding box center [42, 161] width 13 height 13
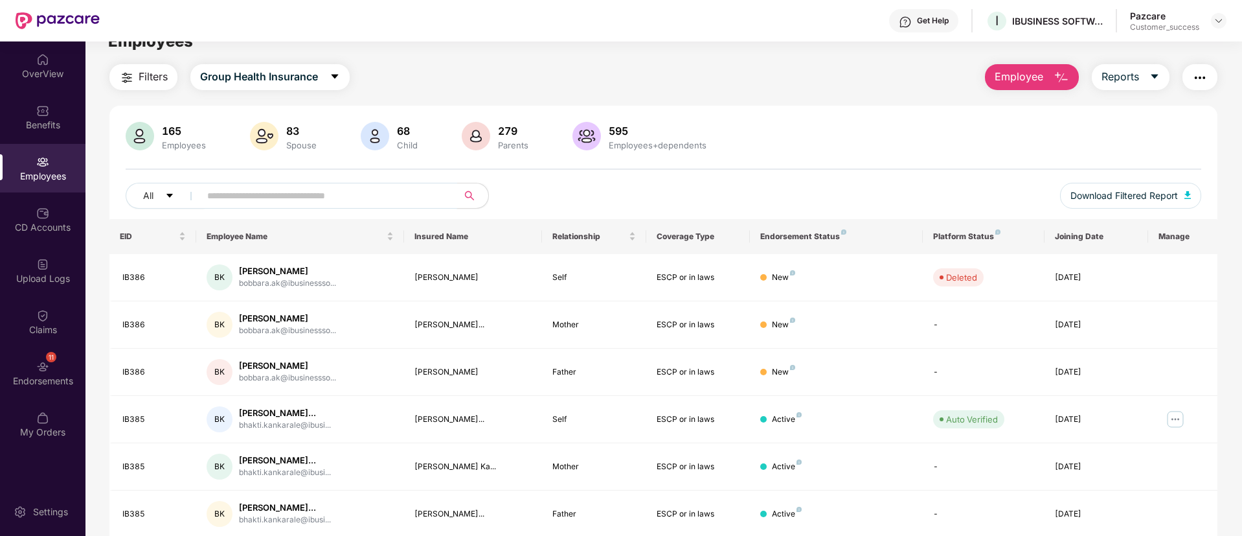
click at [366, 203] on input "text" at bounding box center [323, 195] width 233 height 19
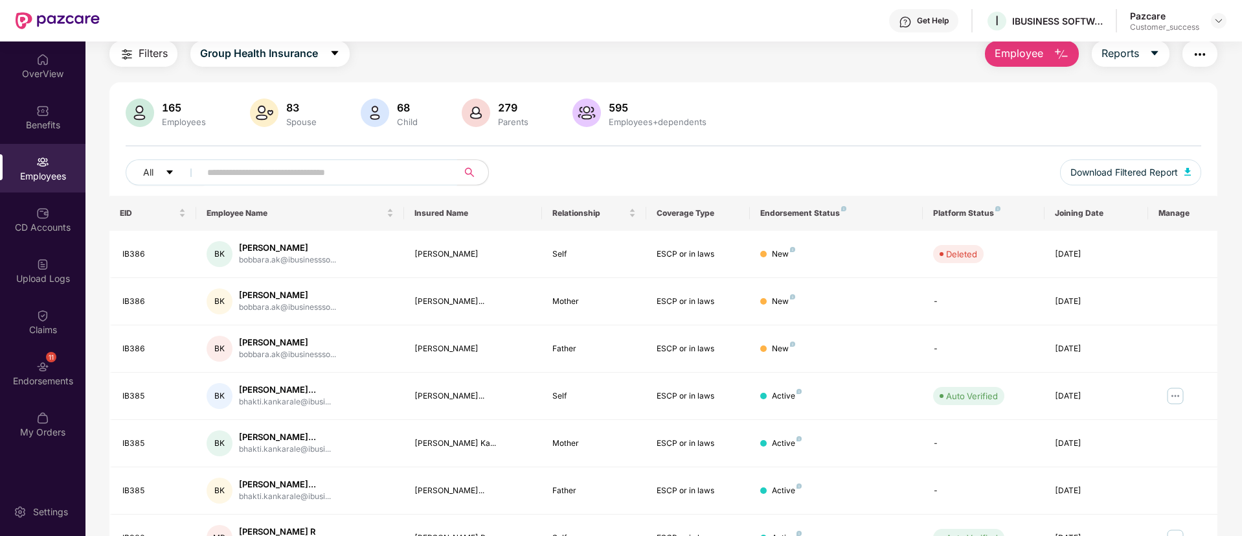
scroll to position [42, 0]
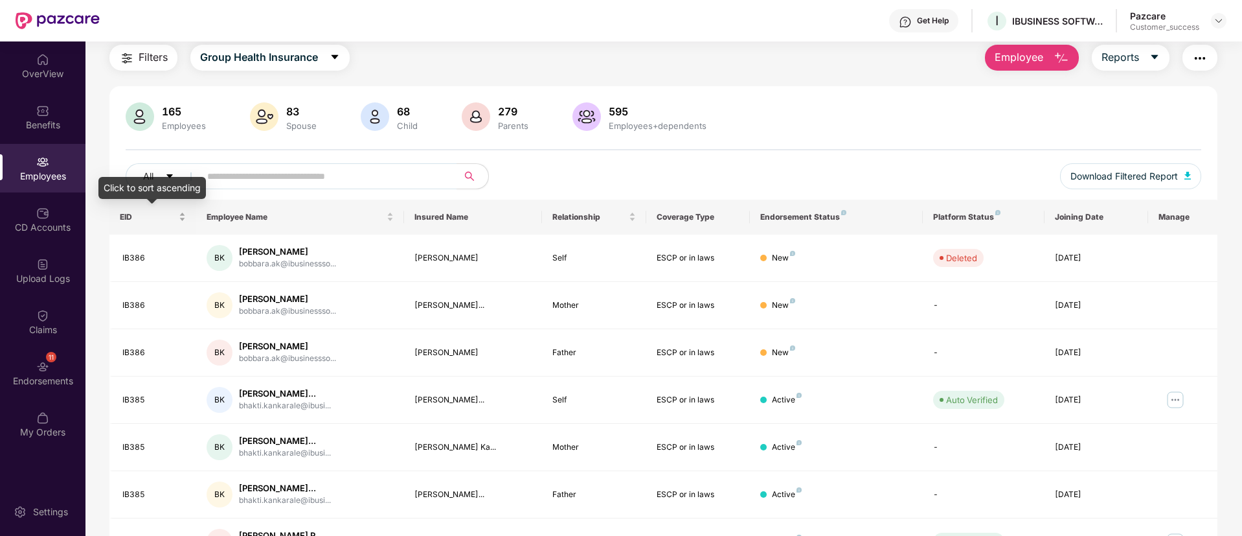
click at [120, 220] on div "EID" at bounding box center [153, 217] width 66 height 12
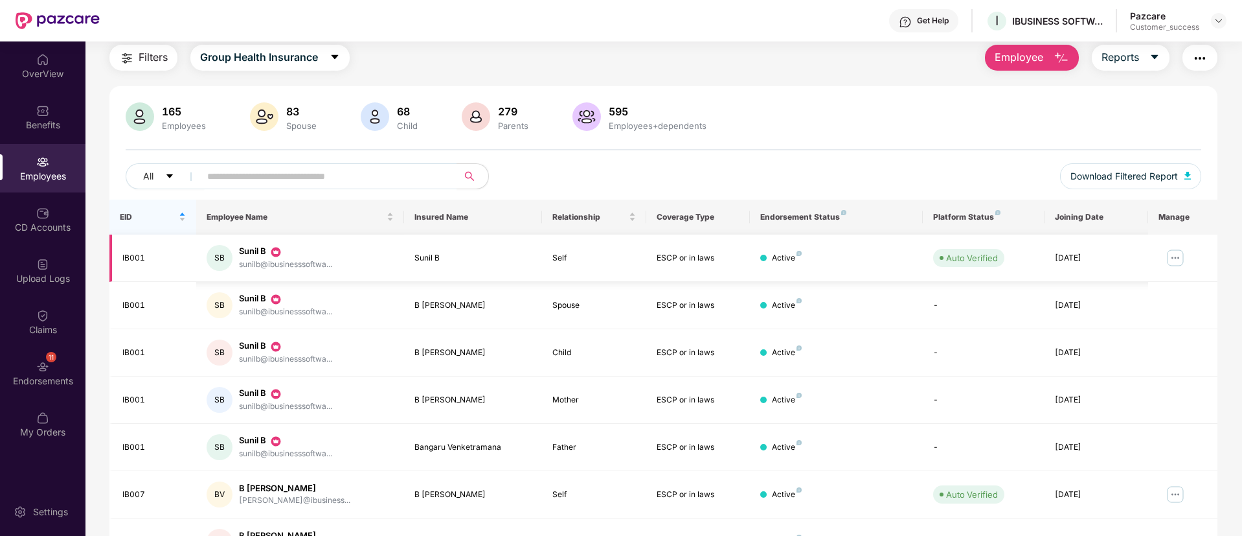
click at [1167, 256] on img at bounding box center [1175, 257] width 21 height 21
click at [912, 160] on div "165 Employees 83 Spouse 68 Child 279 Parents 595 Employees+dependents All Downl…" at bounding box center [663, 150] width 1108 height 97
